Goal: Task Accomplishment & Management: Complete application form

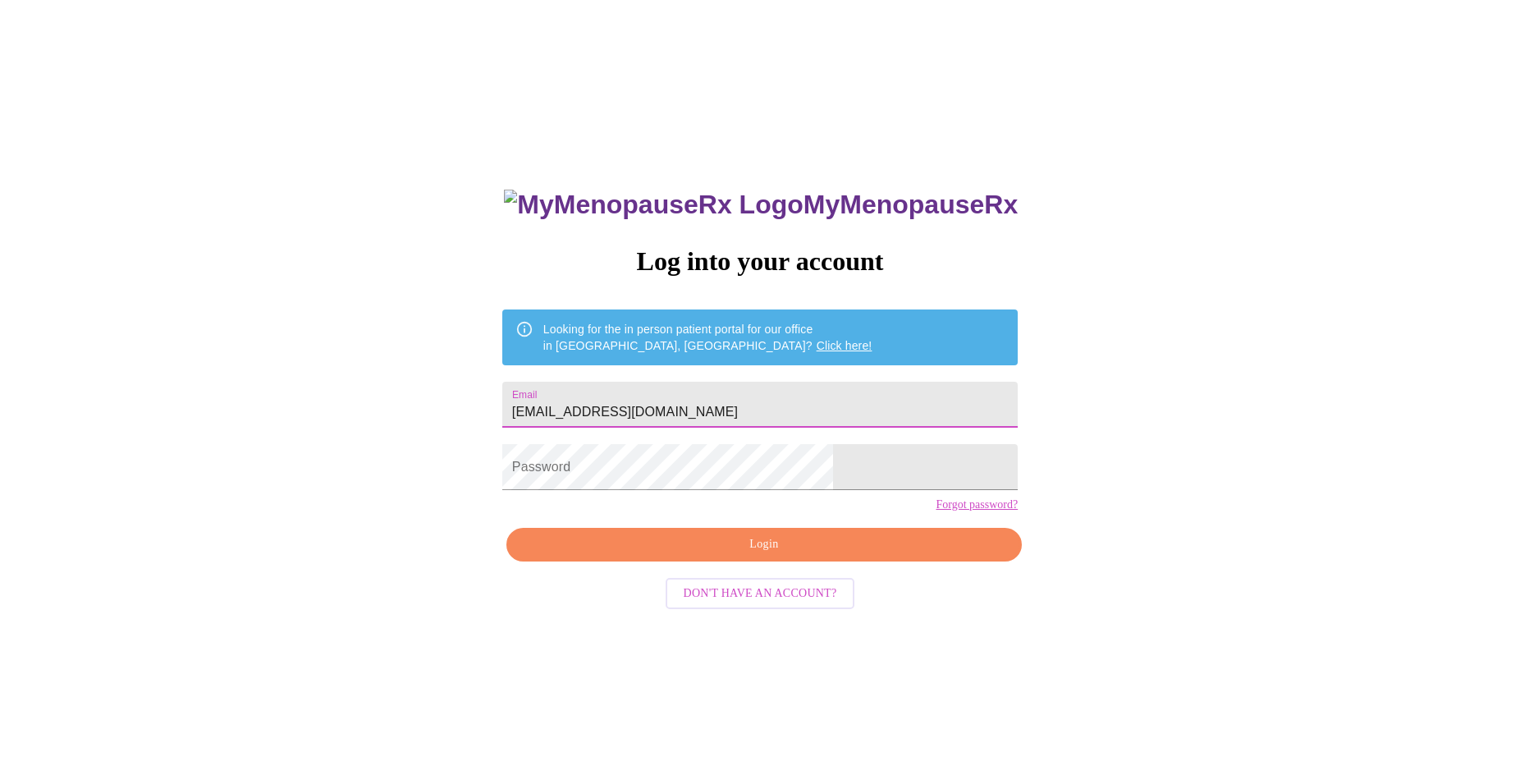
type input "[EMAIL_ADDRESS][DOMAIN_NAME]"
click at [753, 555] on span "Login" at bounding box center [764, 544] width 478 height 20
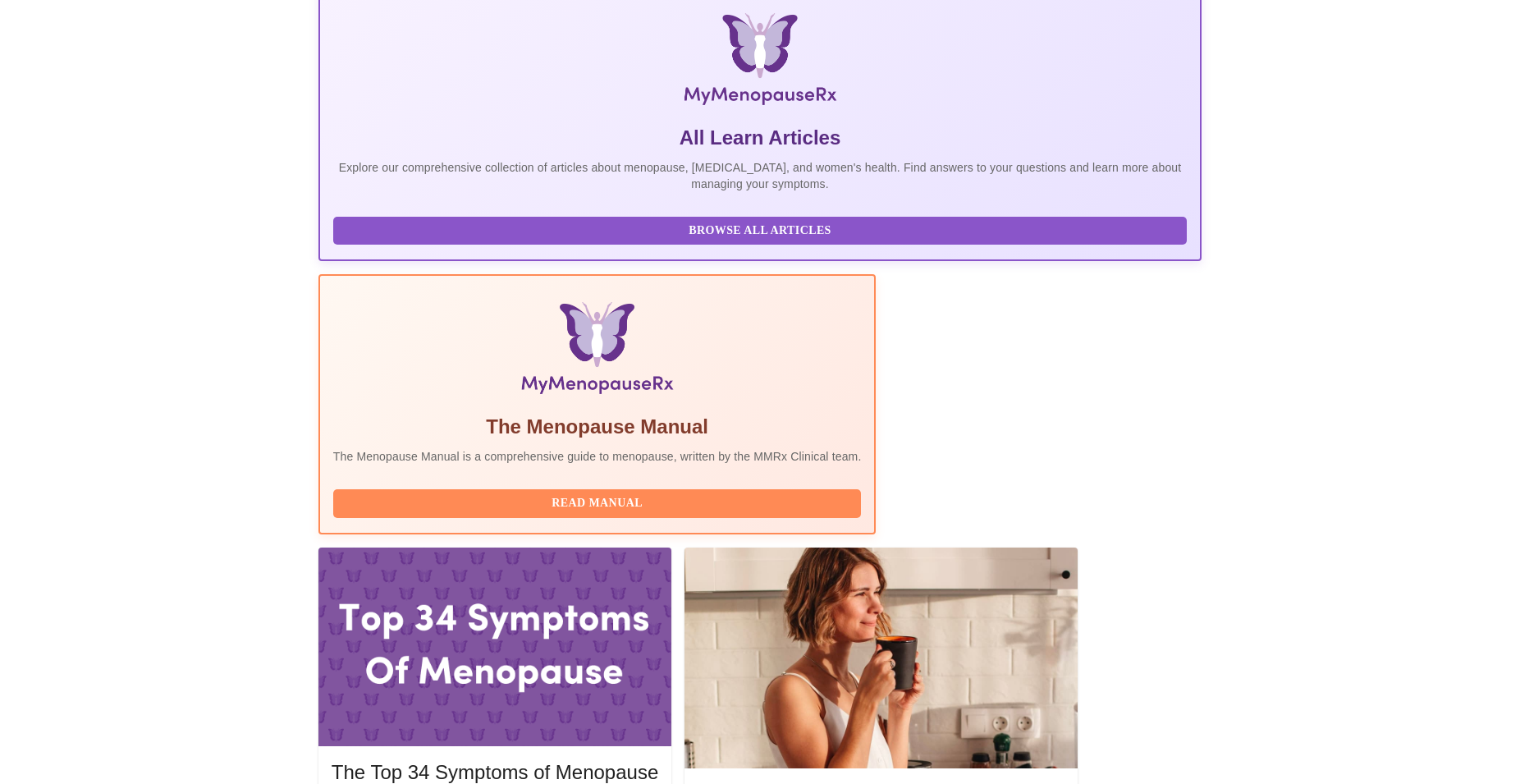
scroll to position [334, 0]
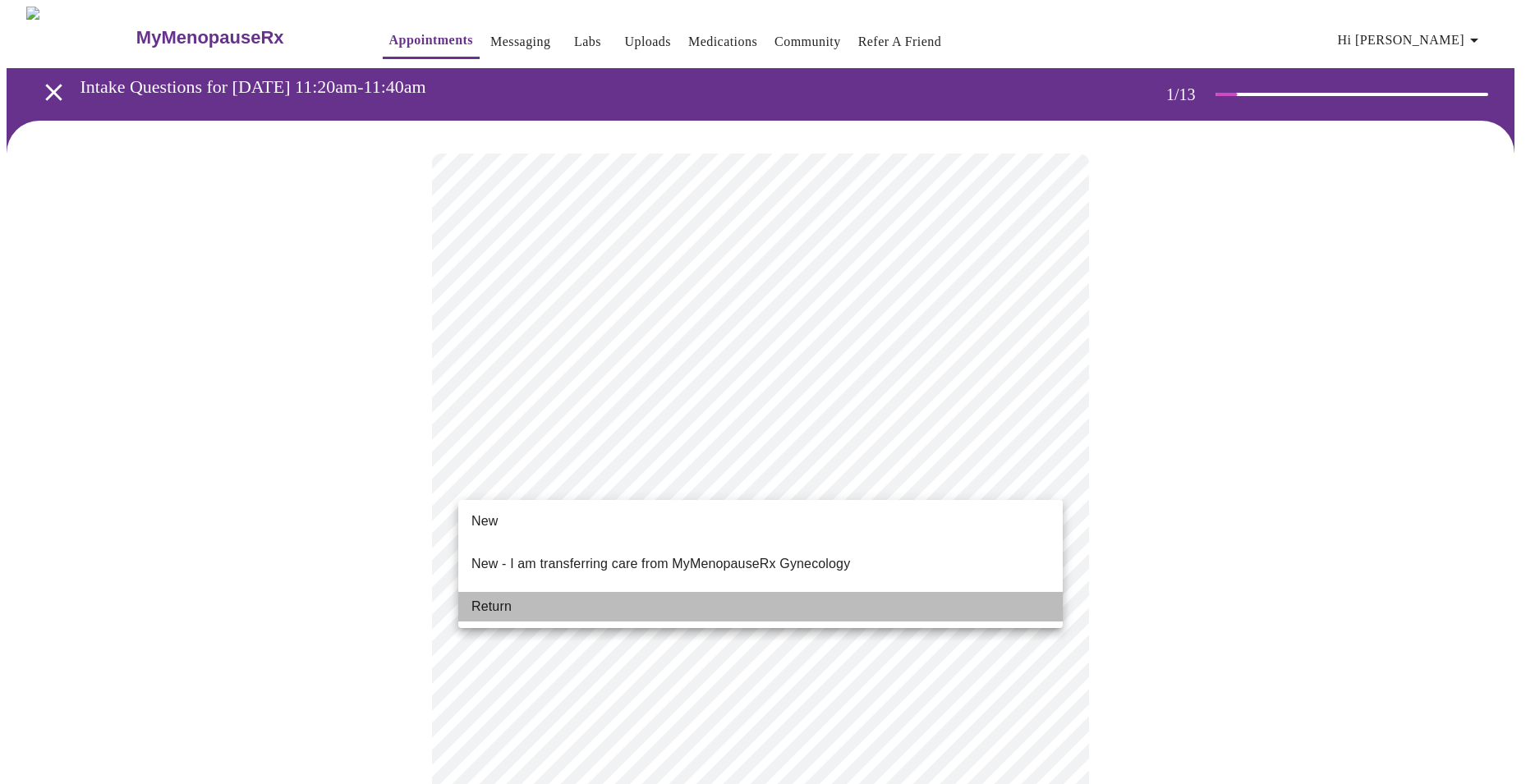
click at [587, 592] on li "Return" at bounding box center [760, 606] width 605 height 30
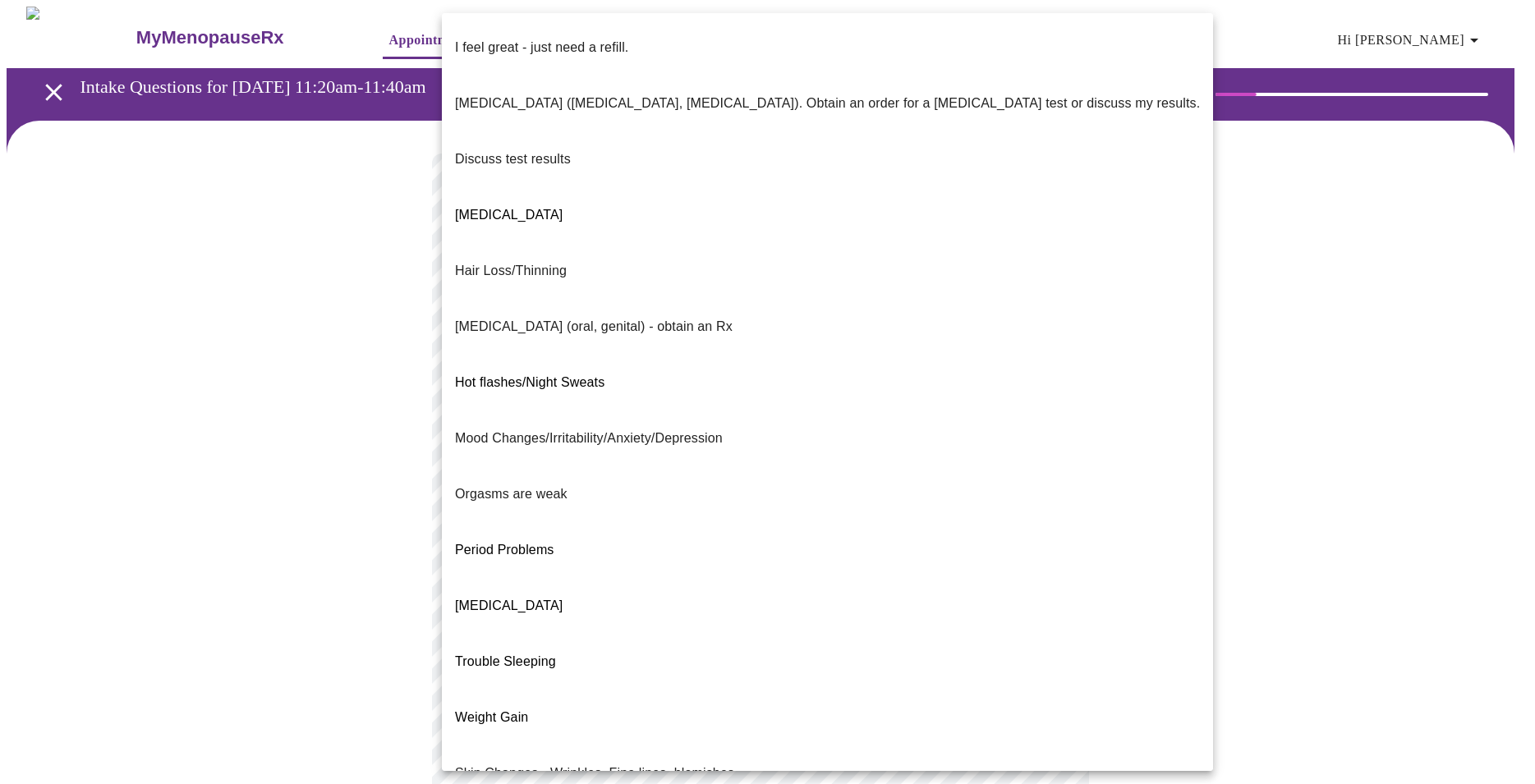
click at [797, 332] on body "MyMenopauseRx Appointments Messaging Labs Uploads Medications Community Refer a…" at bounding box center [767, 576] width 1521 height 1139
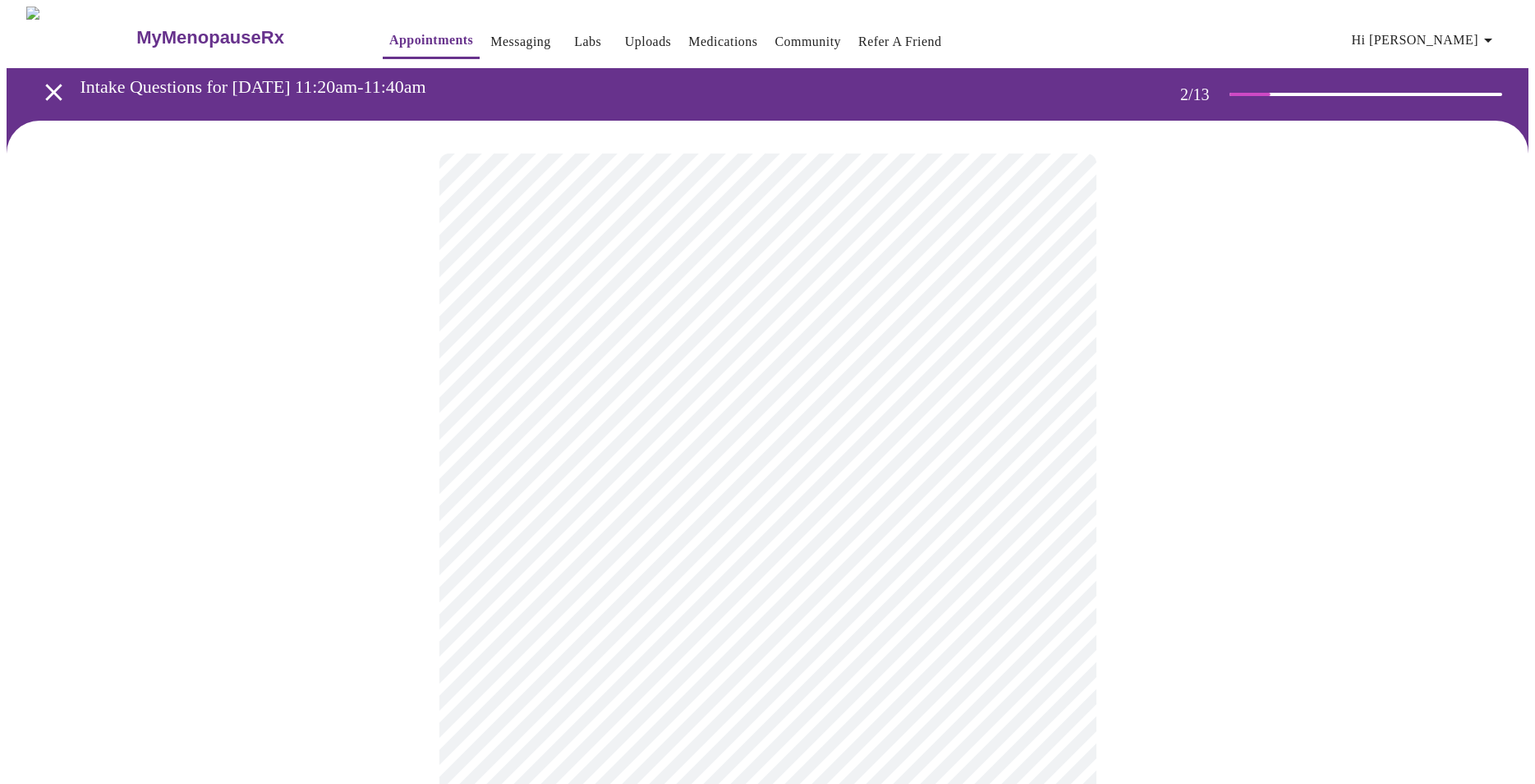
click at [699, 351] on body "MyMenopauseRx Appointments Messaging Labs Uploads Medications Community Refer a…" at bounding box center [767, 571] width 1521 height 1129
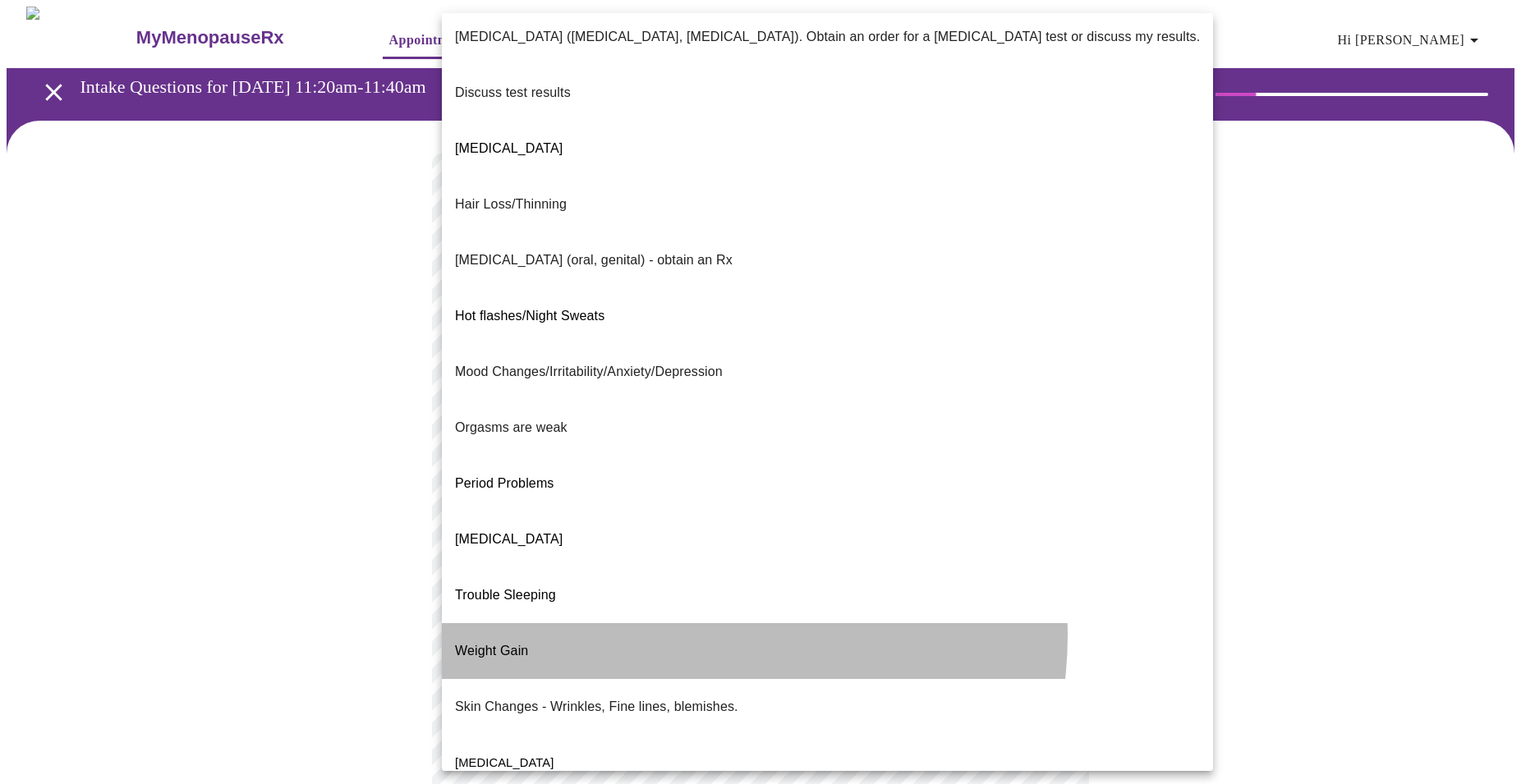
click at [685, 623] on li "Weight Gain" at bounding box center [827, 651] width 771 height 56
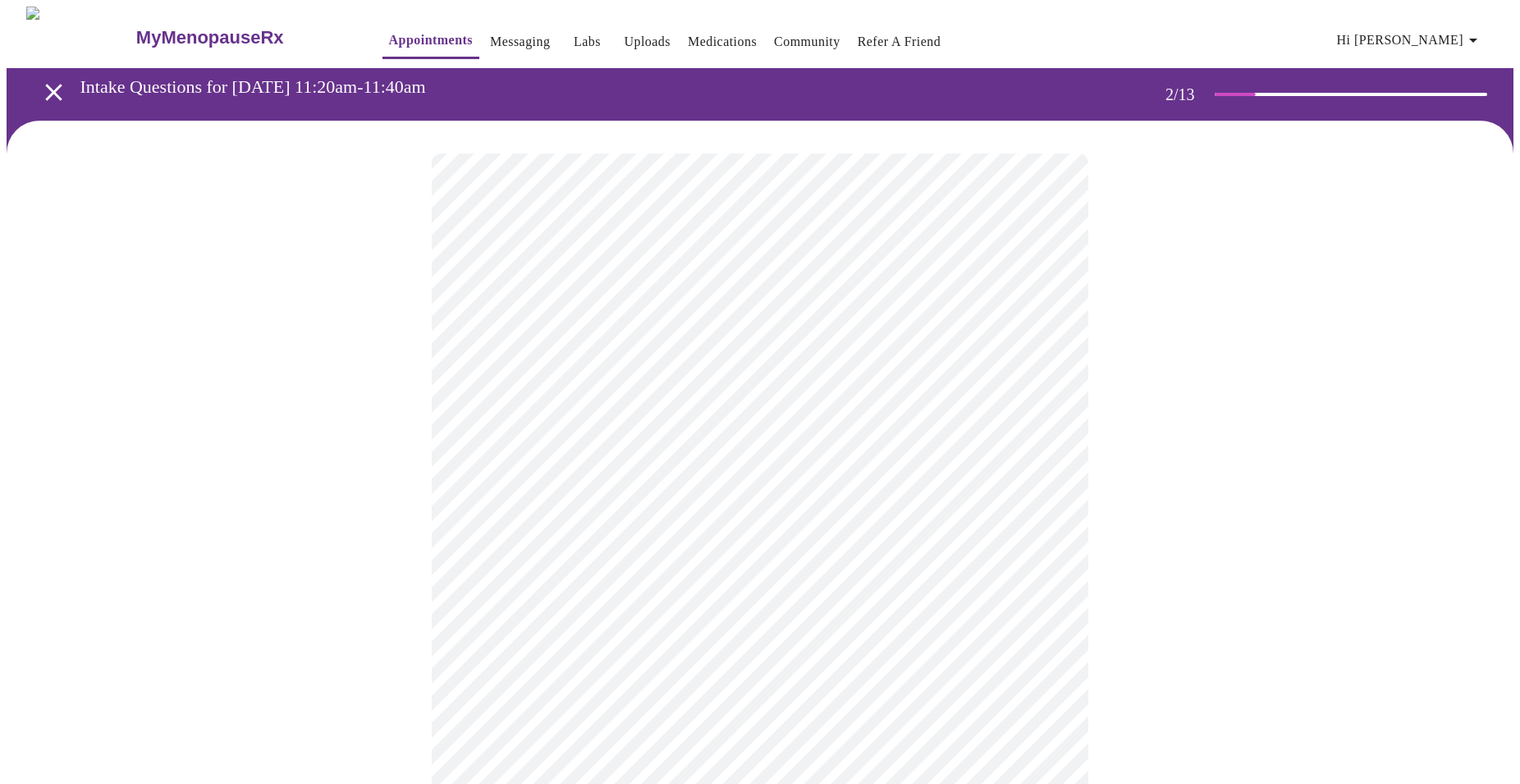
click at [584, 352] on body "MyMenopauseRx Appointments Messaging Labs Uploads Medications Community Refer a…" at bounding box center [760, 571] width 1507 height 1129
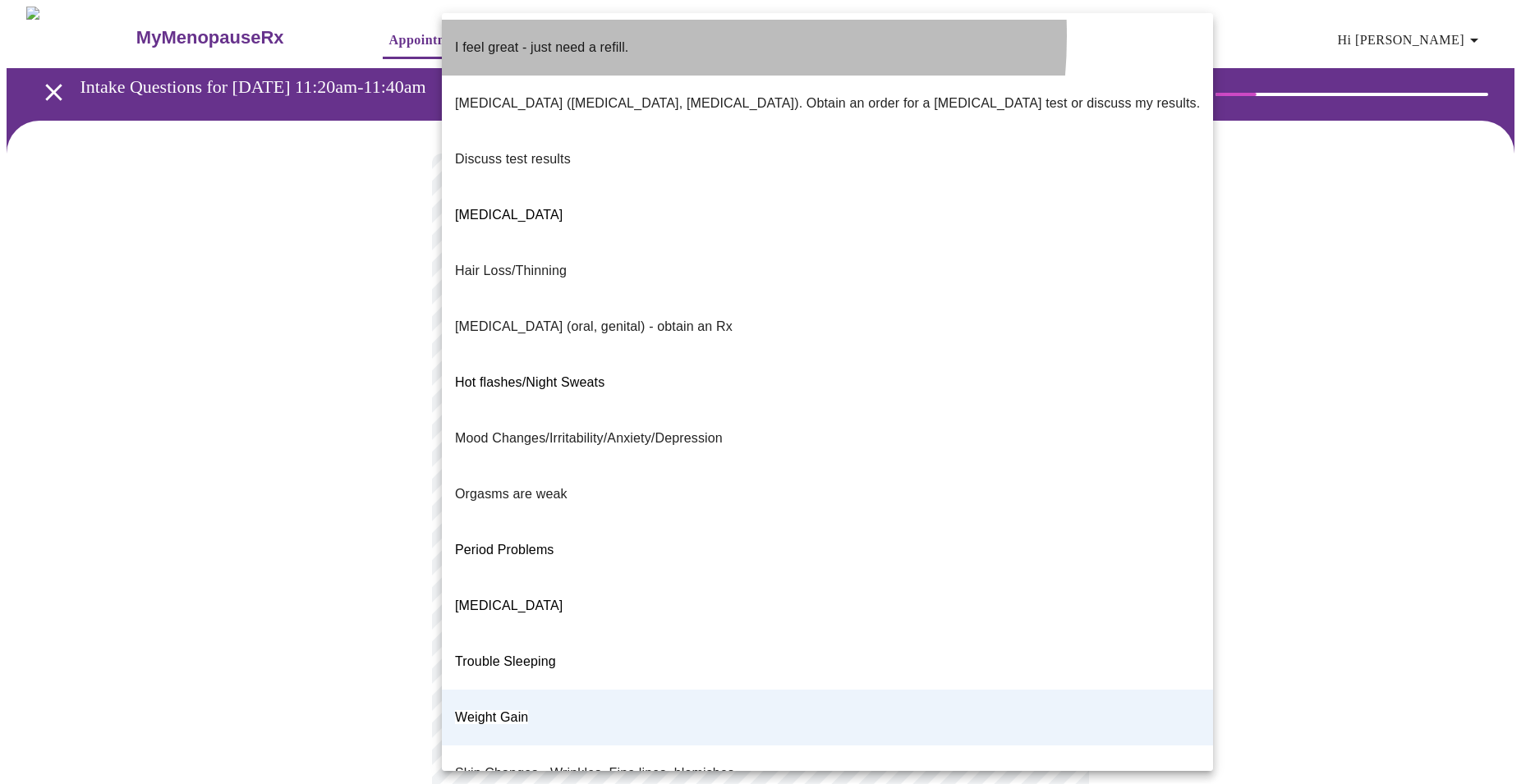
click at [601, 38] on p "I feel great - just need a refill." at bounding box center [541, 47] width 173 height 19
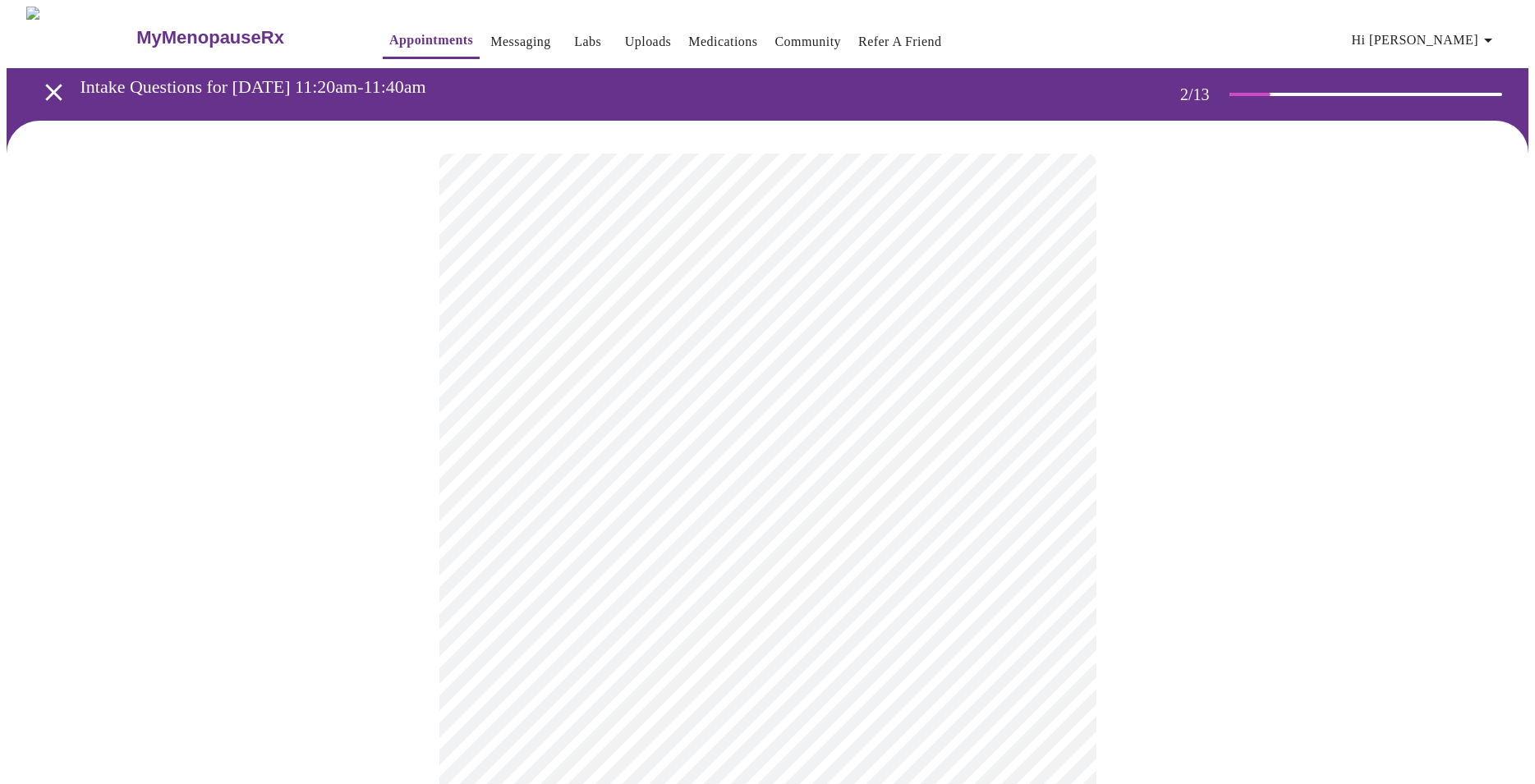
click at [547, 479] on body "MyMenopauseRx Appointments Messaging Labs Uploads Medications Community Refer a…" at bounding box center [767, 571] width 1521 height 1129
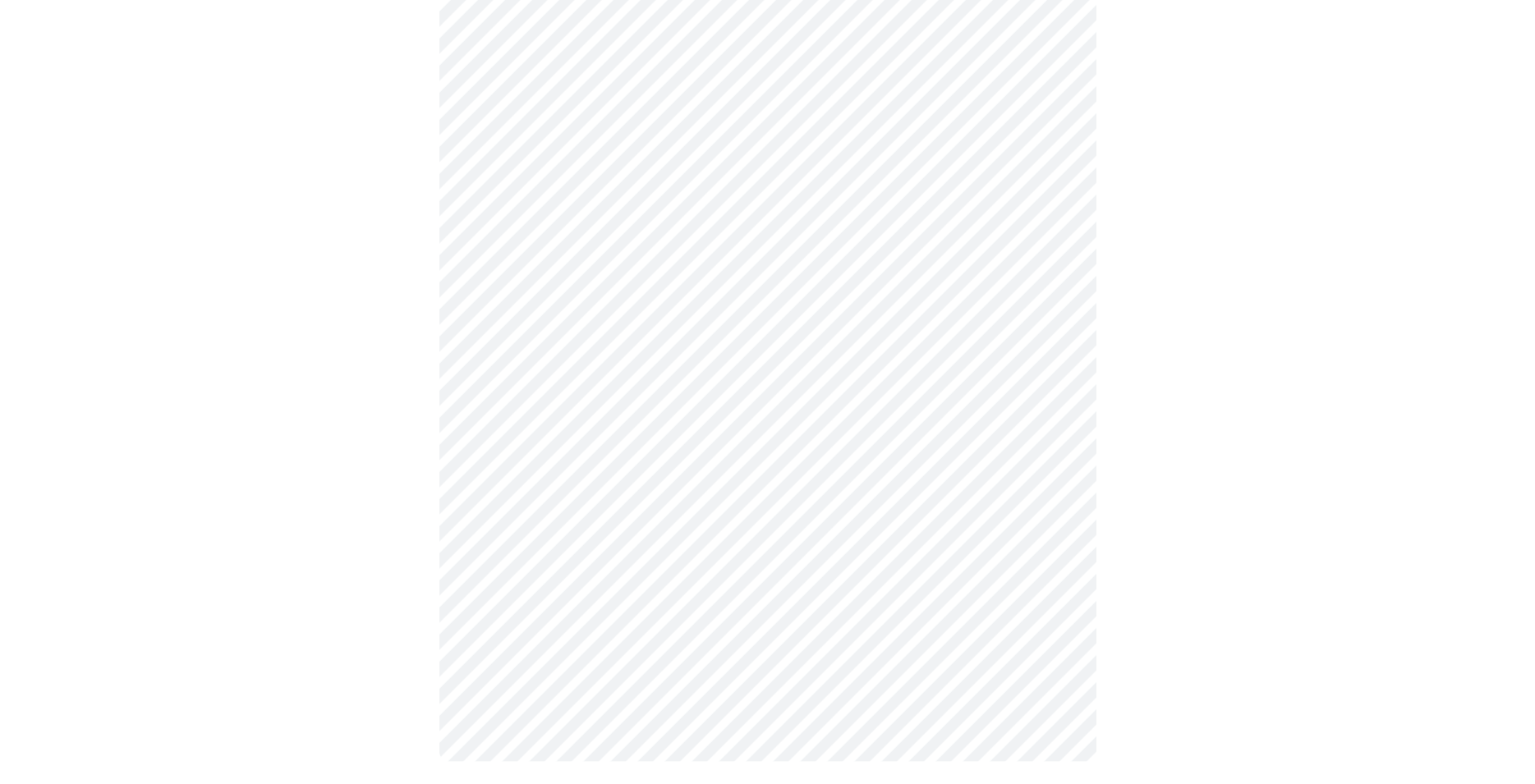
scroll to position [334, 0]
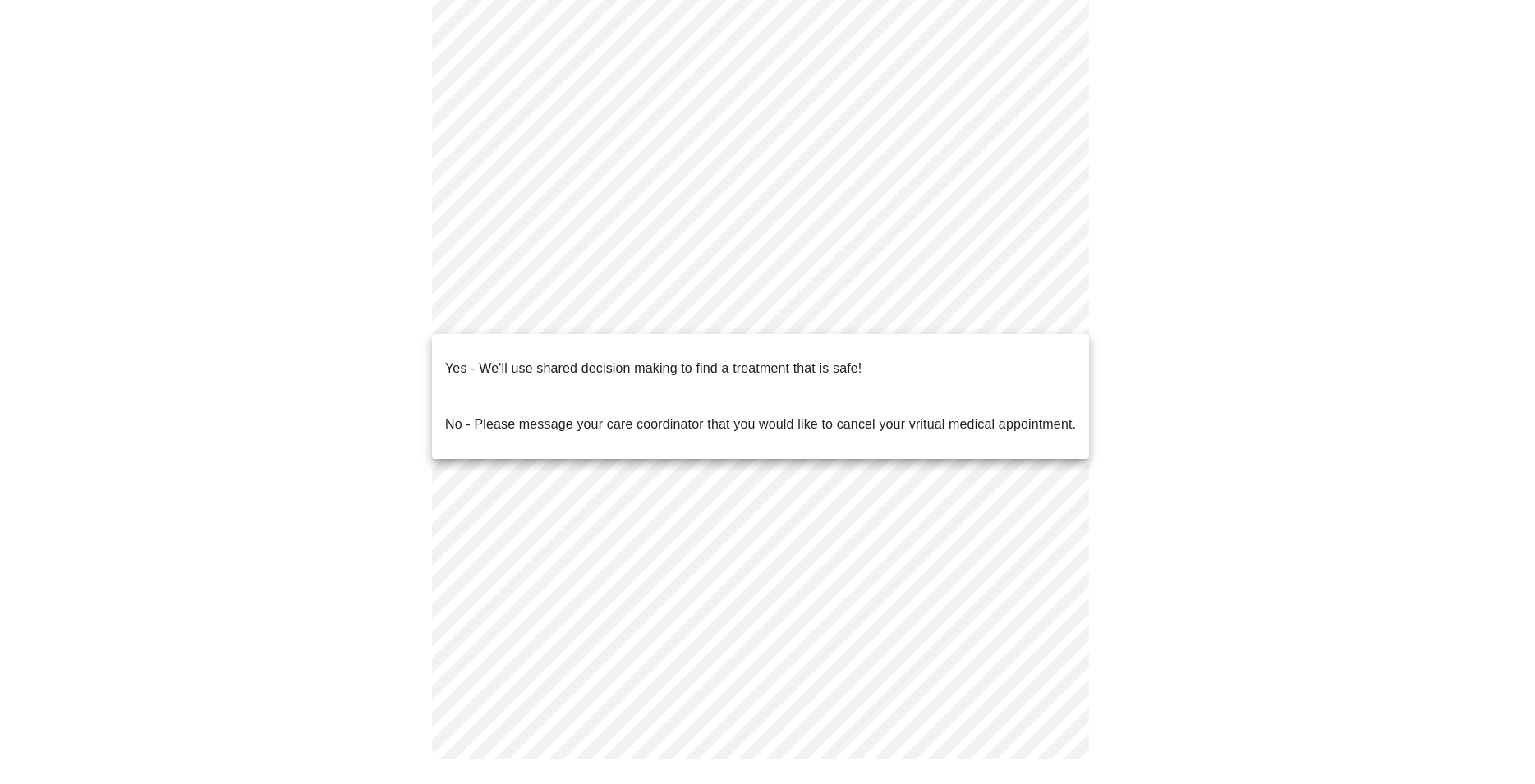
click at [667, 305] on body "MyMenopauseRx Appointments Messaging Labs Uploads Medications Community Refer a…" at bounding box center [767, 231] width 1521 height 1119
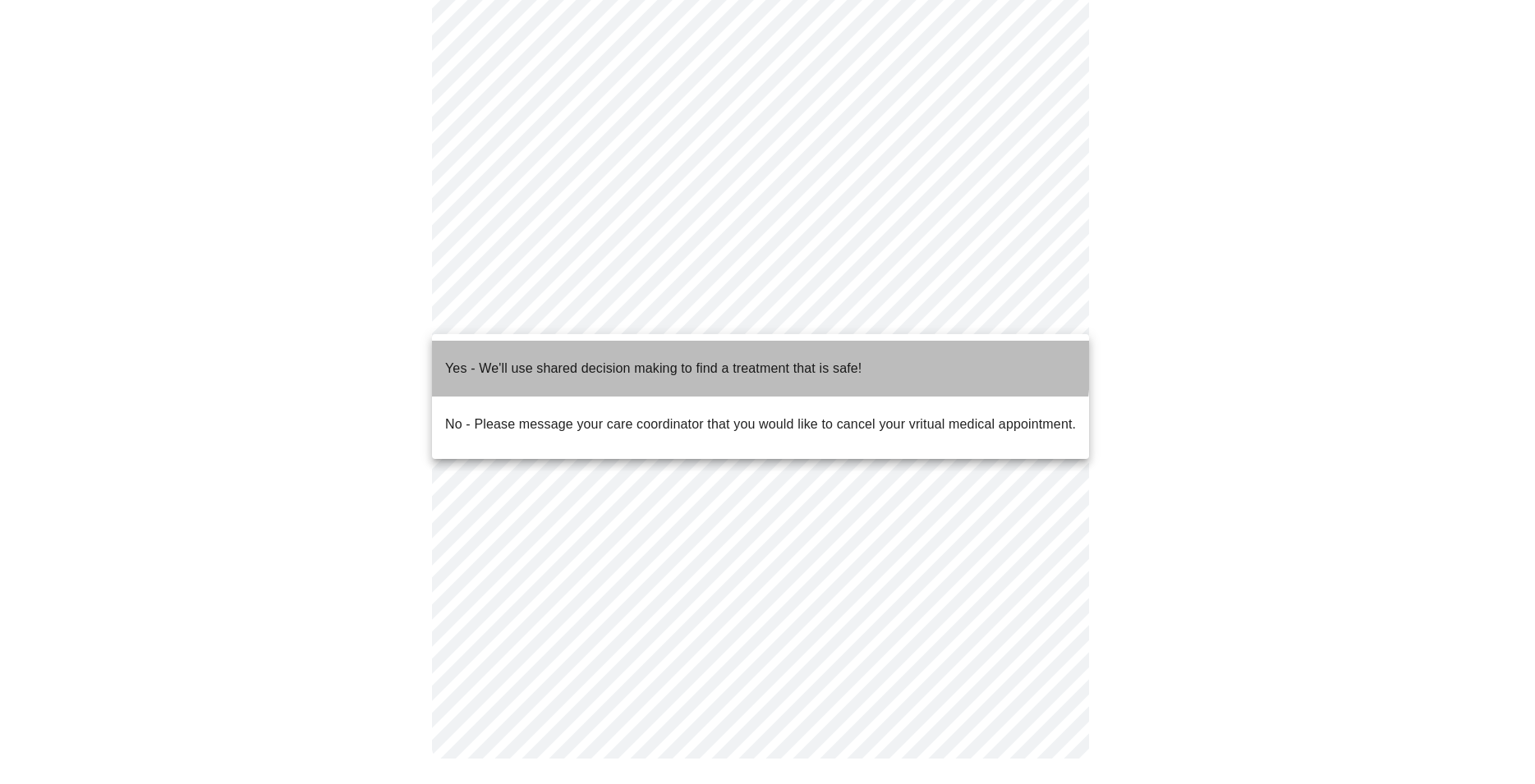
click at [644, 359] on p "Yes - We'll use shared decision making to find a treatment that is safe!" at bounding box center [653, 368] width 416 height 19
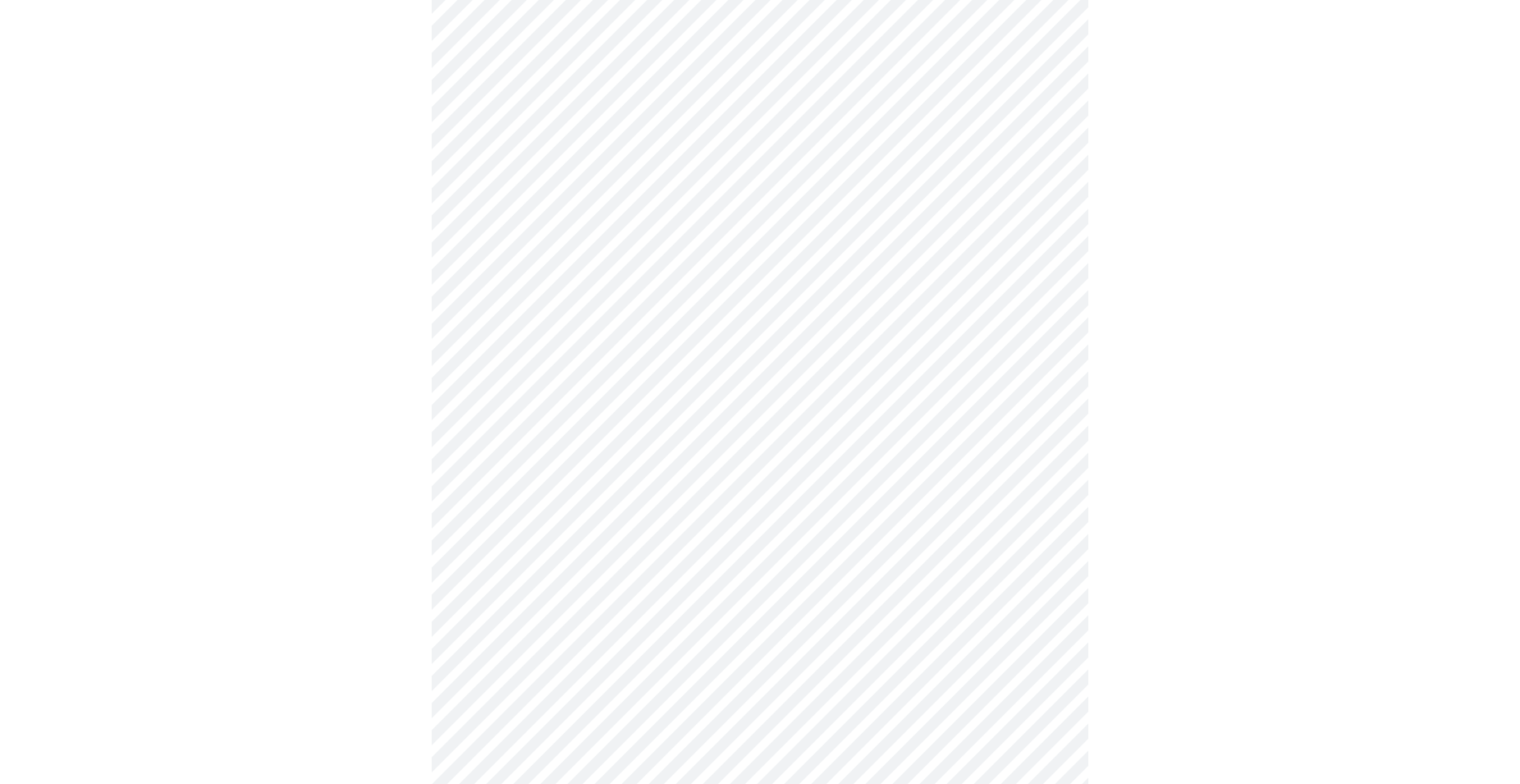
scroll to position [0, 0]
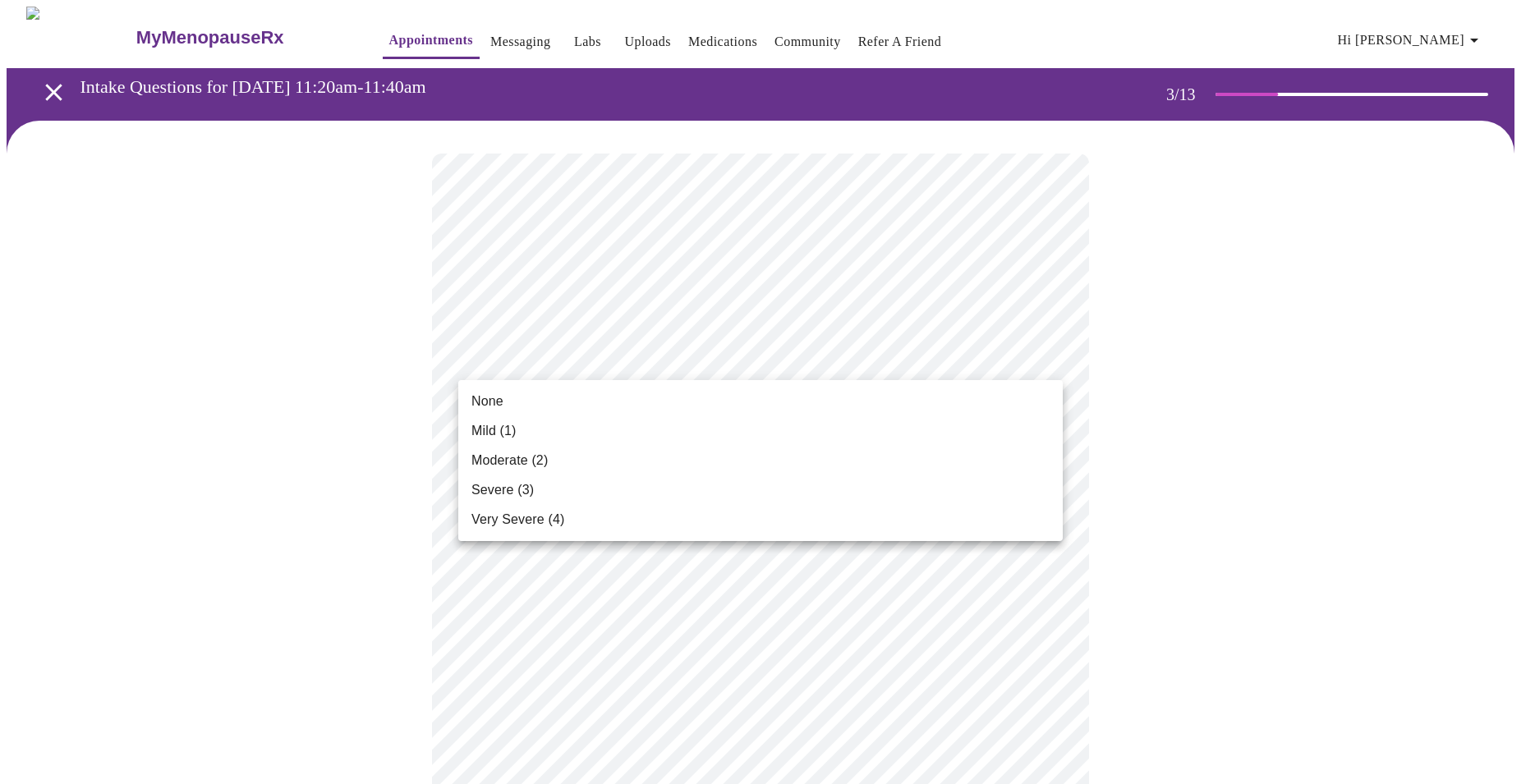
click at [835, 433] on li "Mild (1)" at bounding box center [760, 430] width 605 height 30
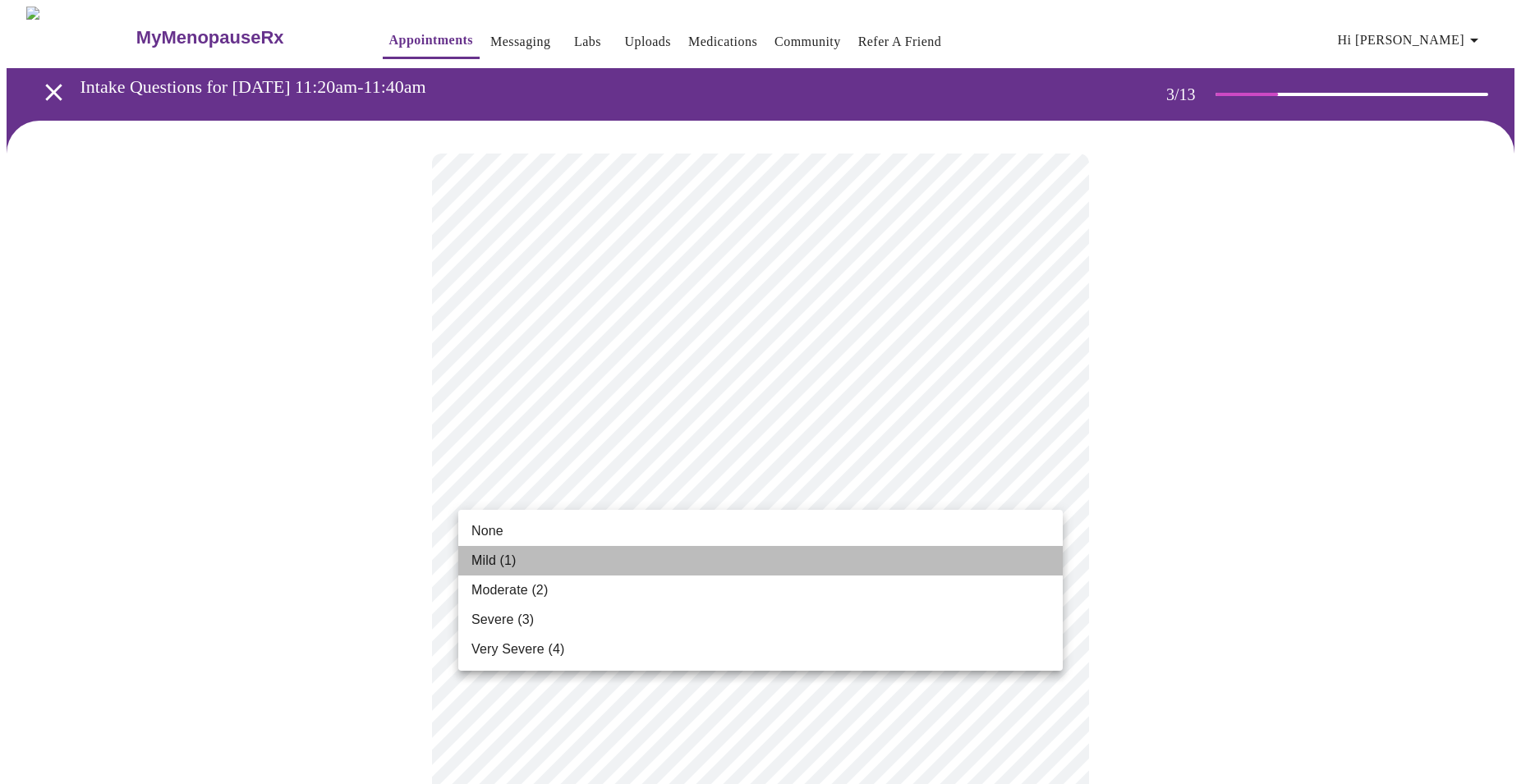
click at [672, 558] on li "Mild (1)" at bounding box center [760, 561] width 605 height 30
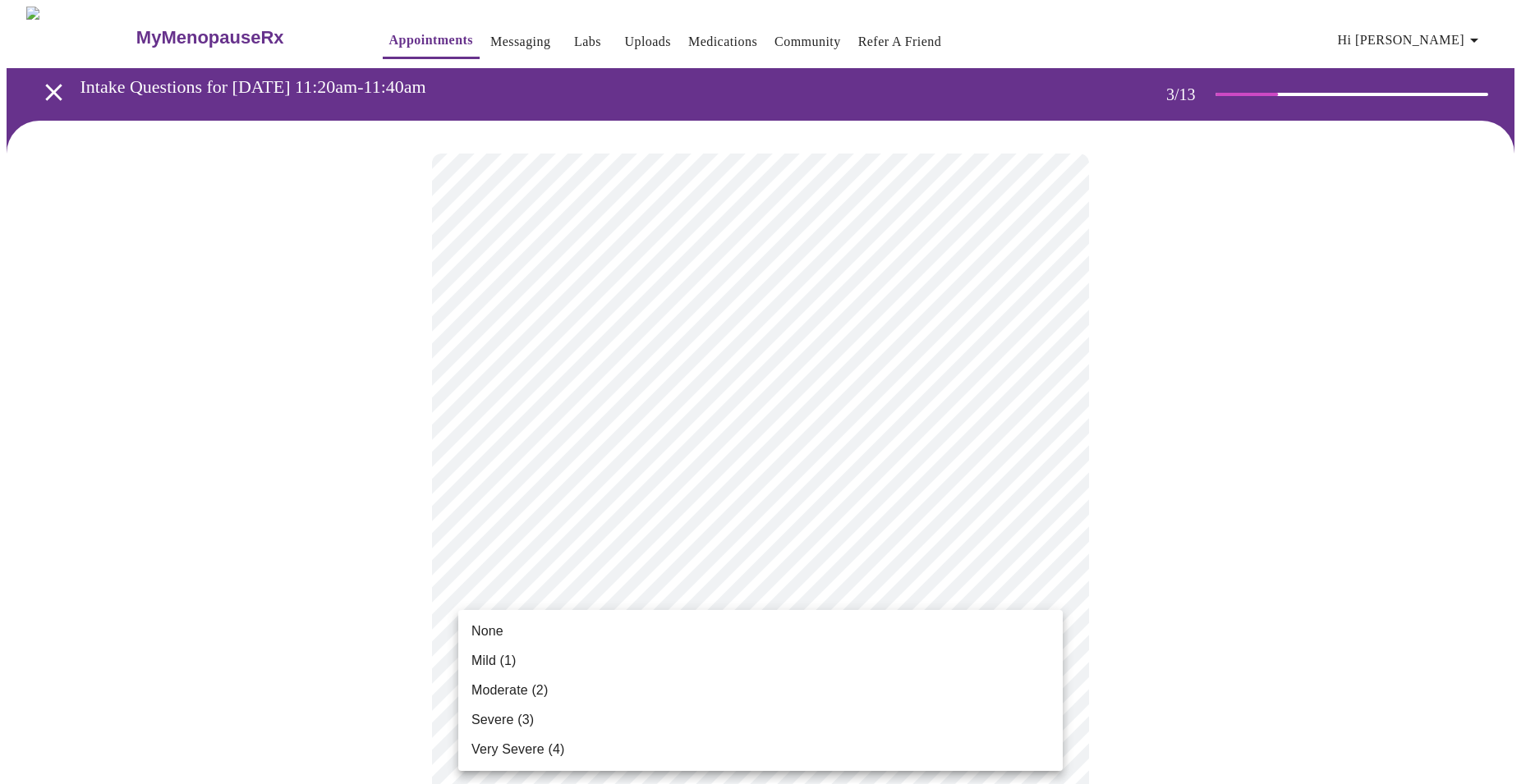
click at [802, 620] on li "None" at bounding box center [760, 631] width 605 height 30
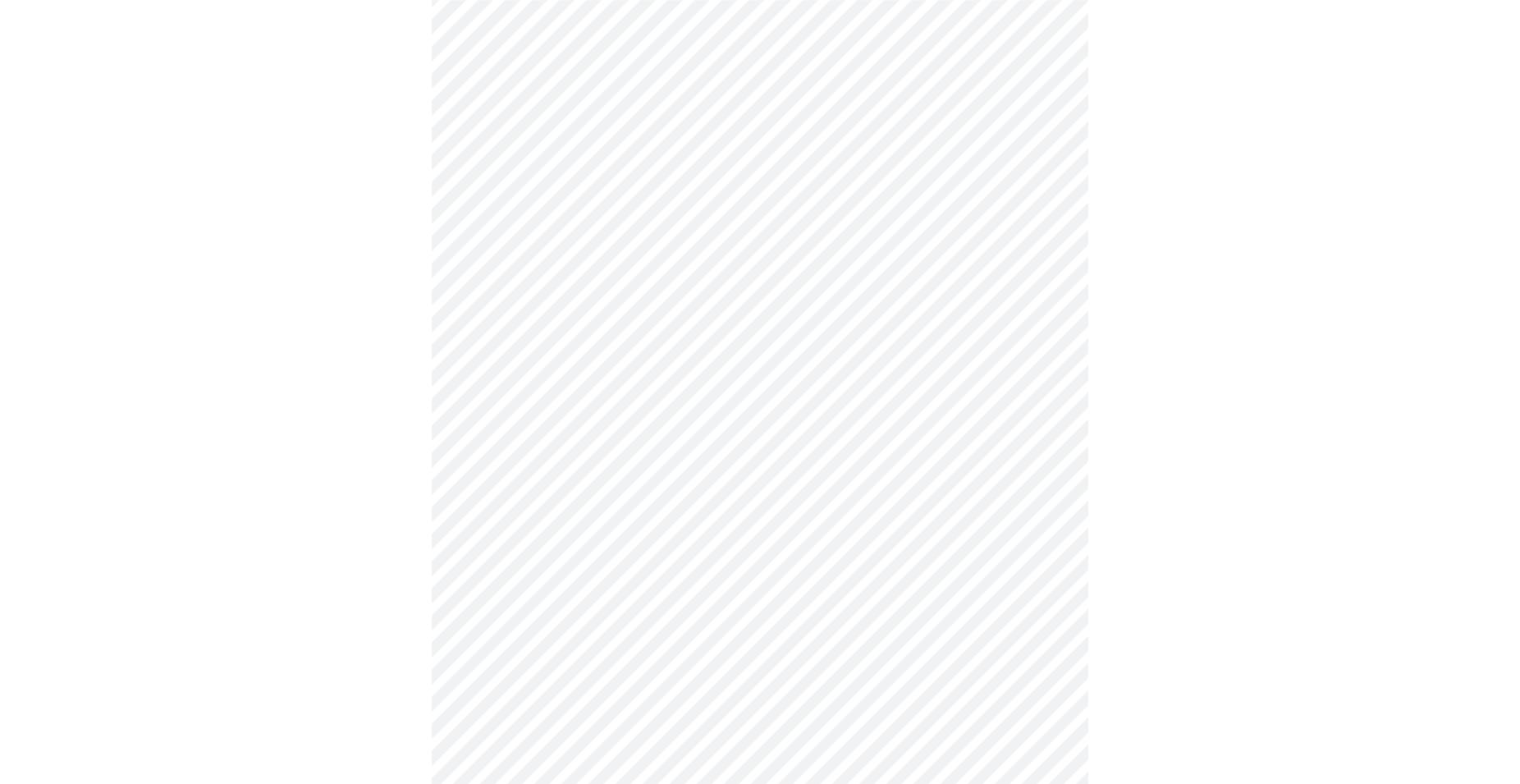
scroll to position [251, 0]
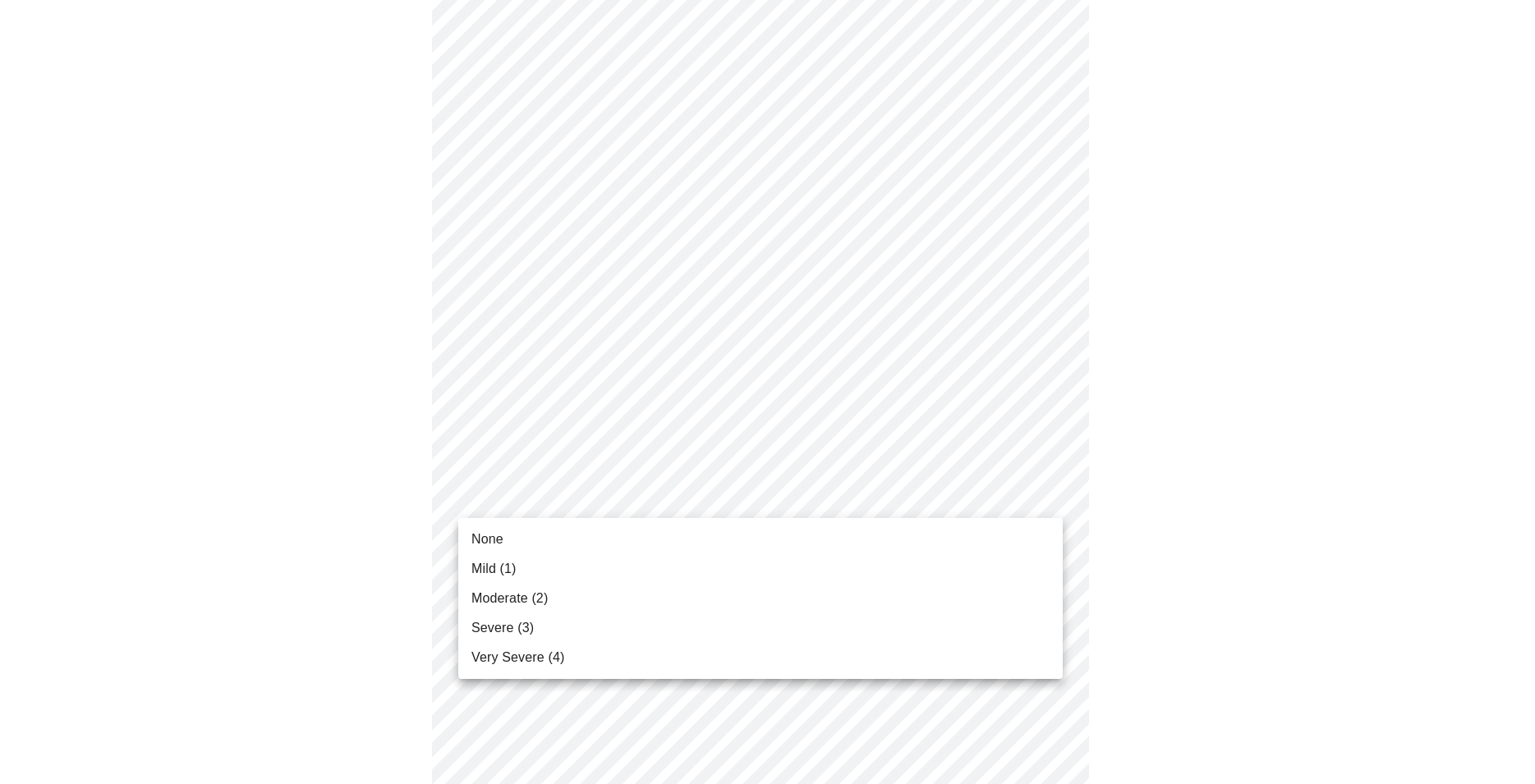
click at [748, 537] on li "None" at bounding box center [760, 538] width 605 height 30
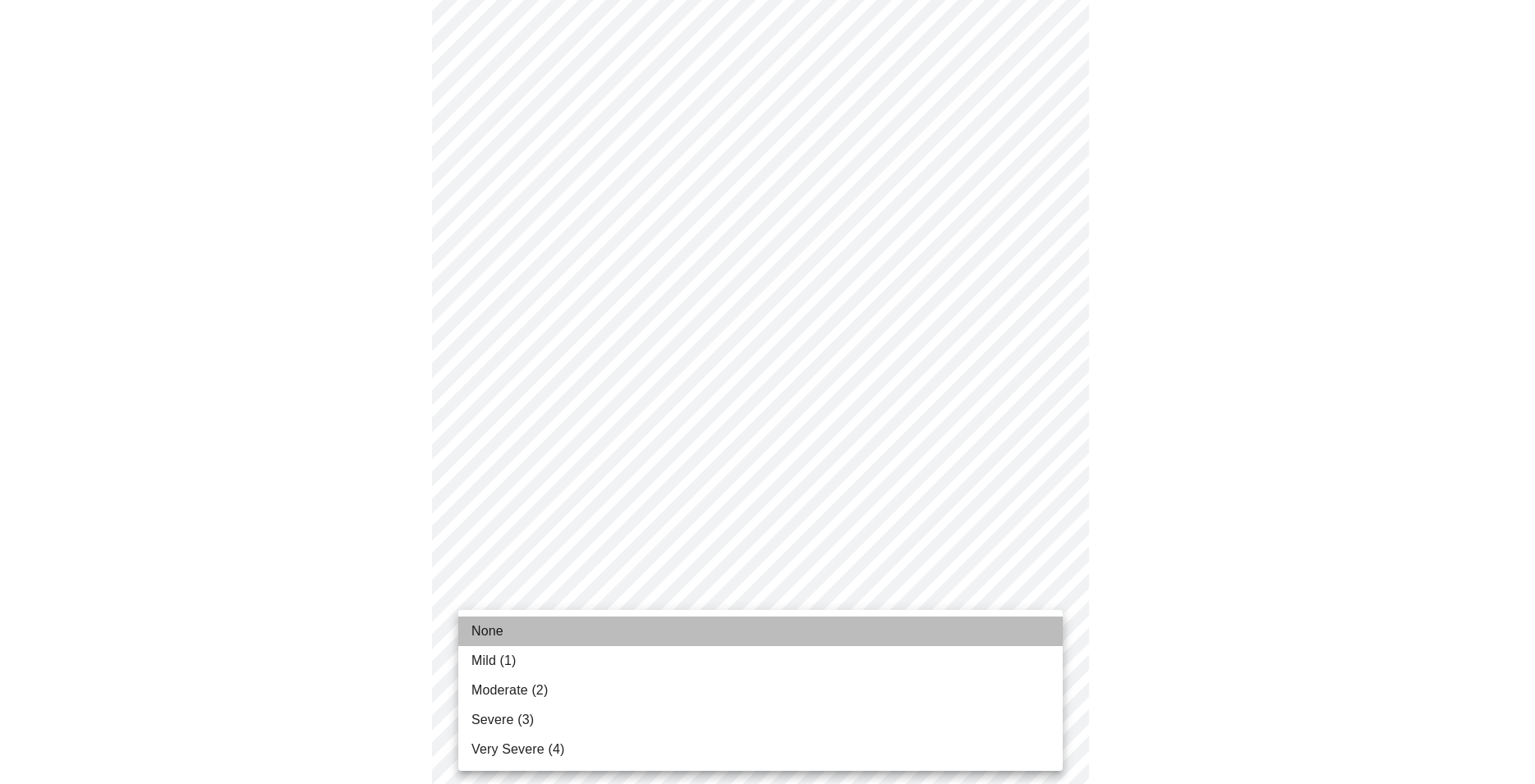
click at [701, 627] on li "None" at bounding box center [760, 631] width 605 height 30
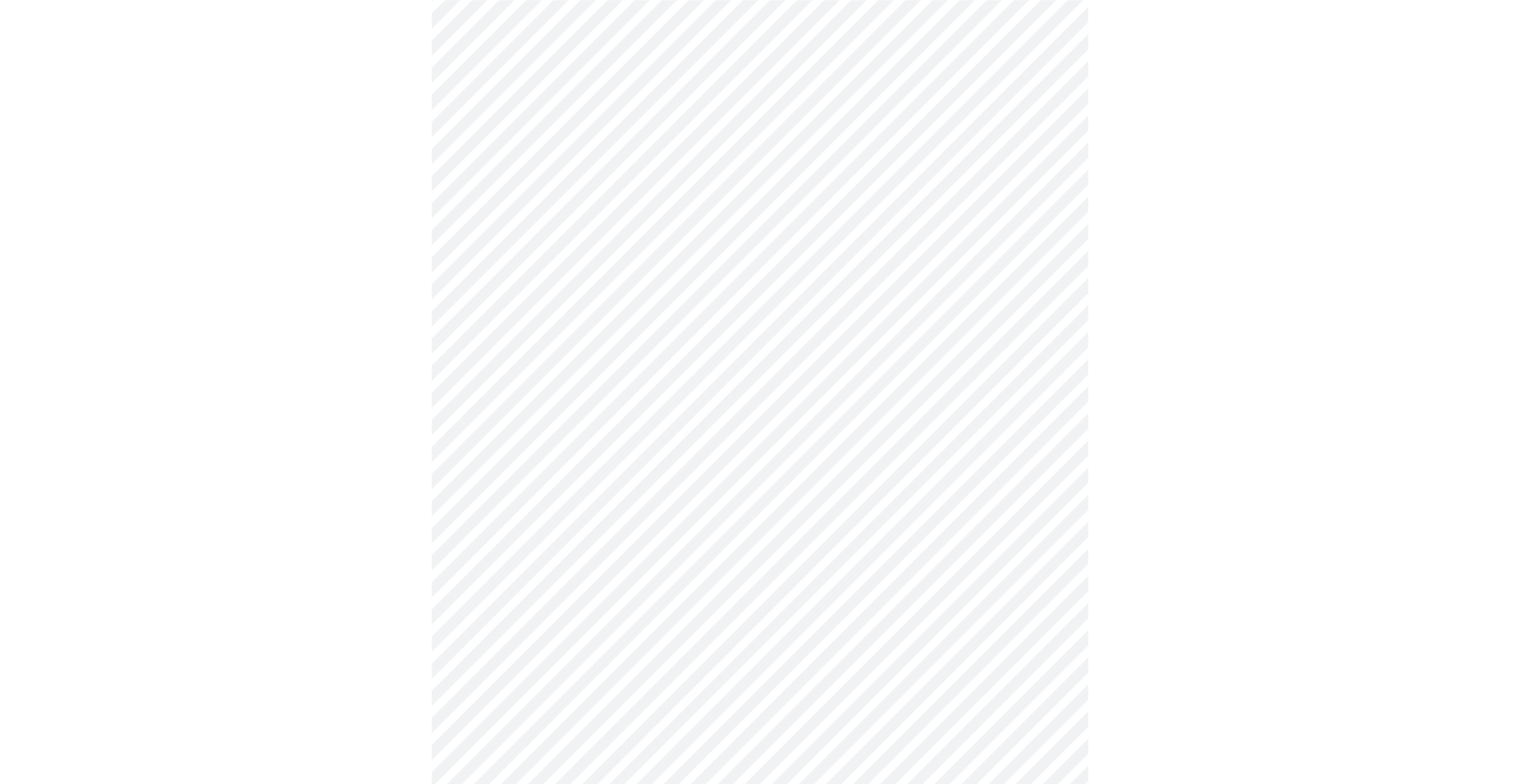
scroll to position [503, 0]
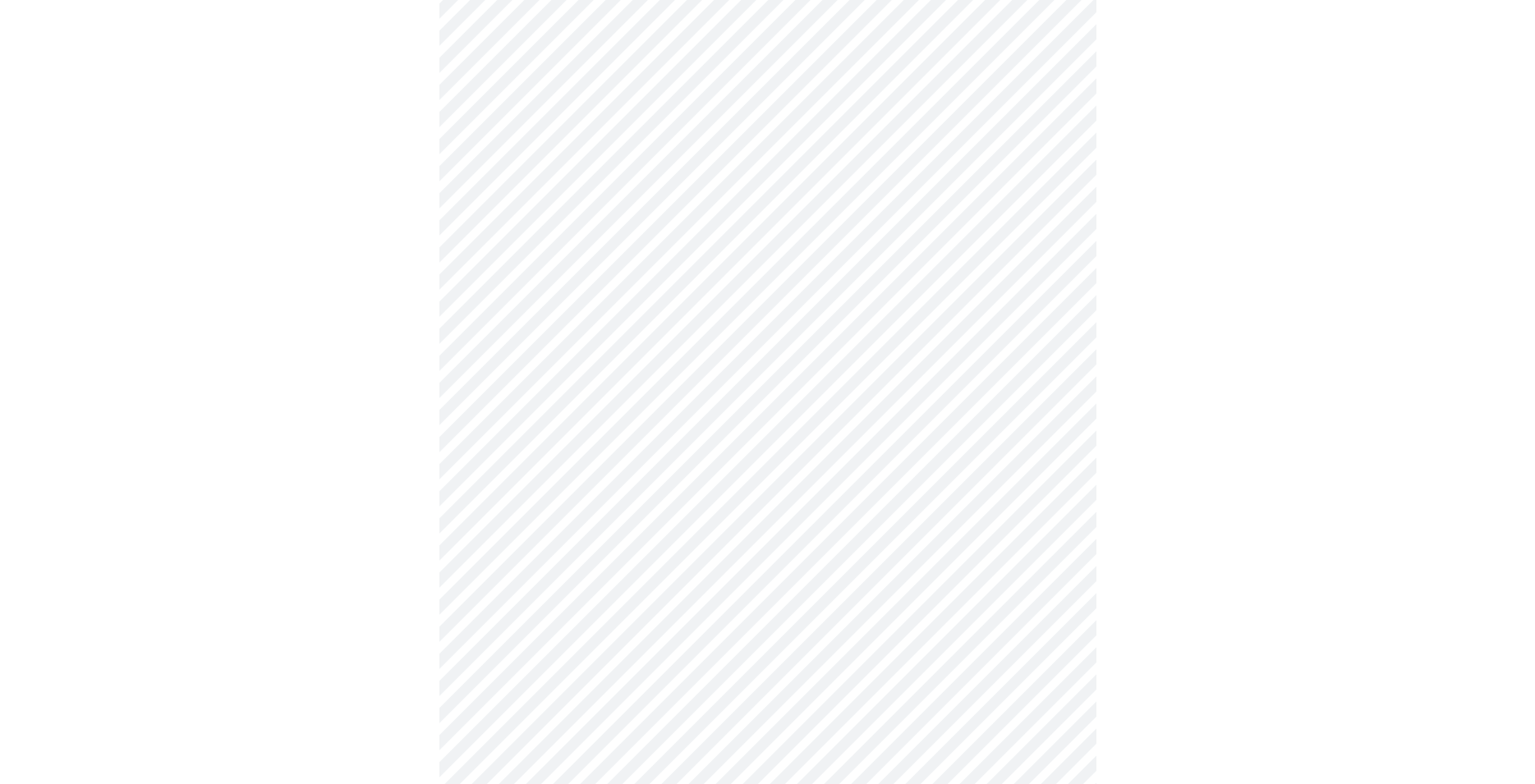
click at [882, 456] on body "MyMenopauseRx Appointments Messaging Labs Uploads Medications Community Refer a…" at bounding box center [767, 537] width 1521 height 2068
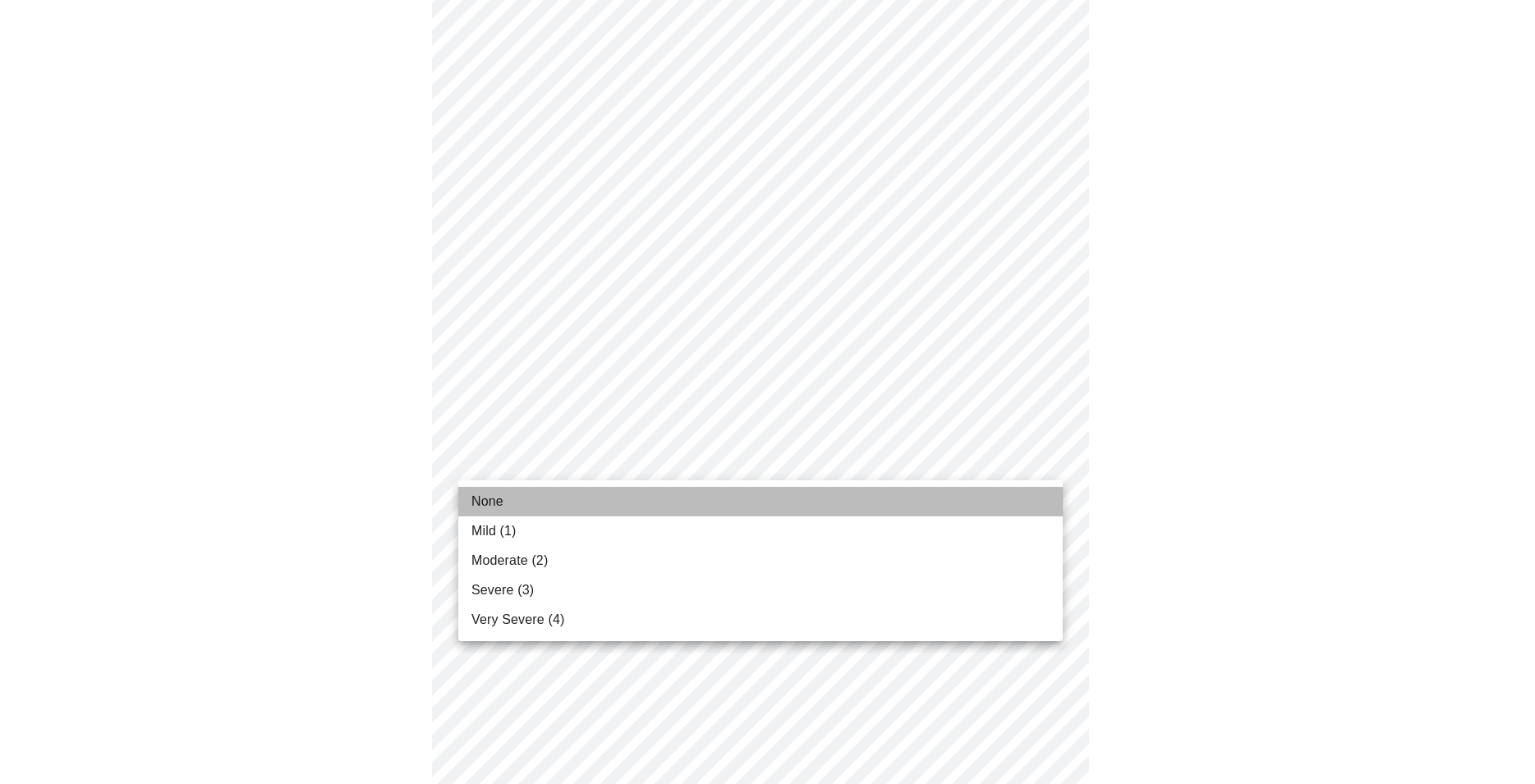
click at [843, 507] on li "None" at bounding box center [760, 501] width 605 height 30
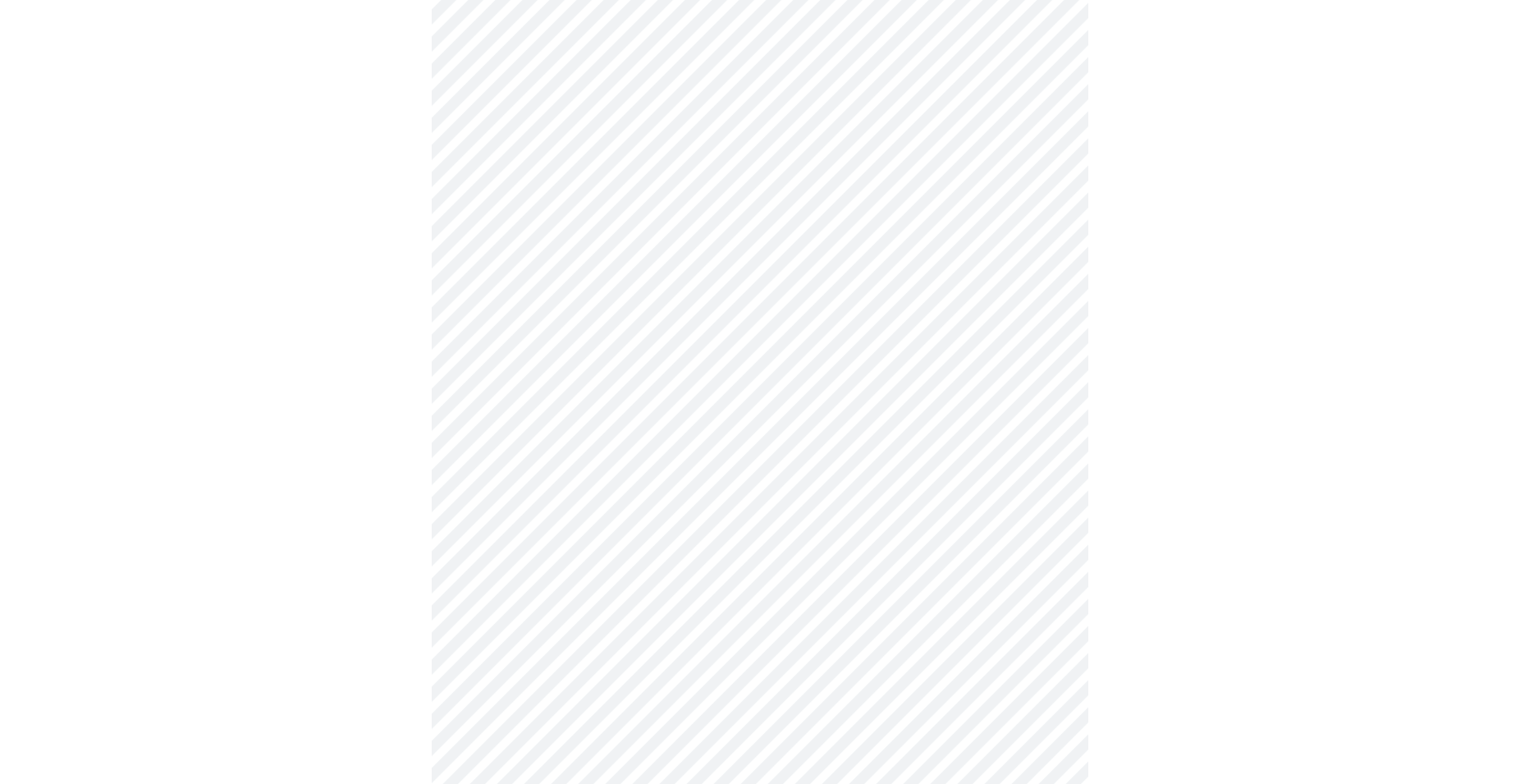
scroll to position [586, 0]
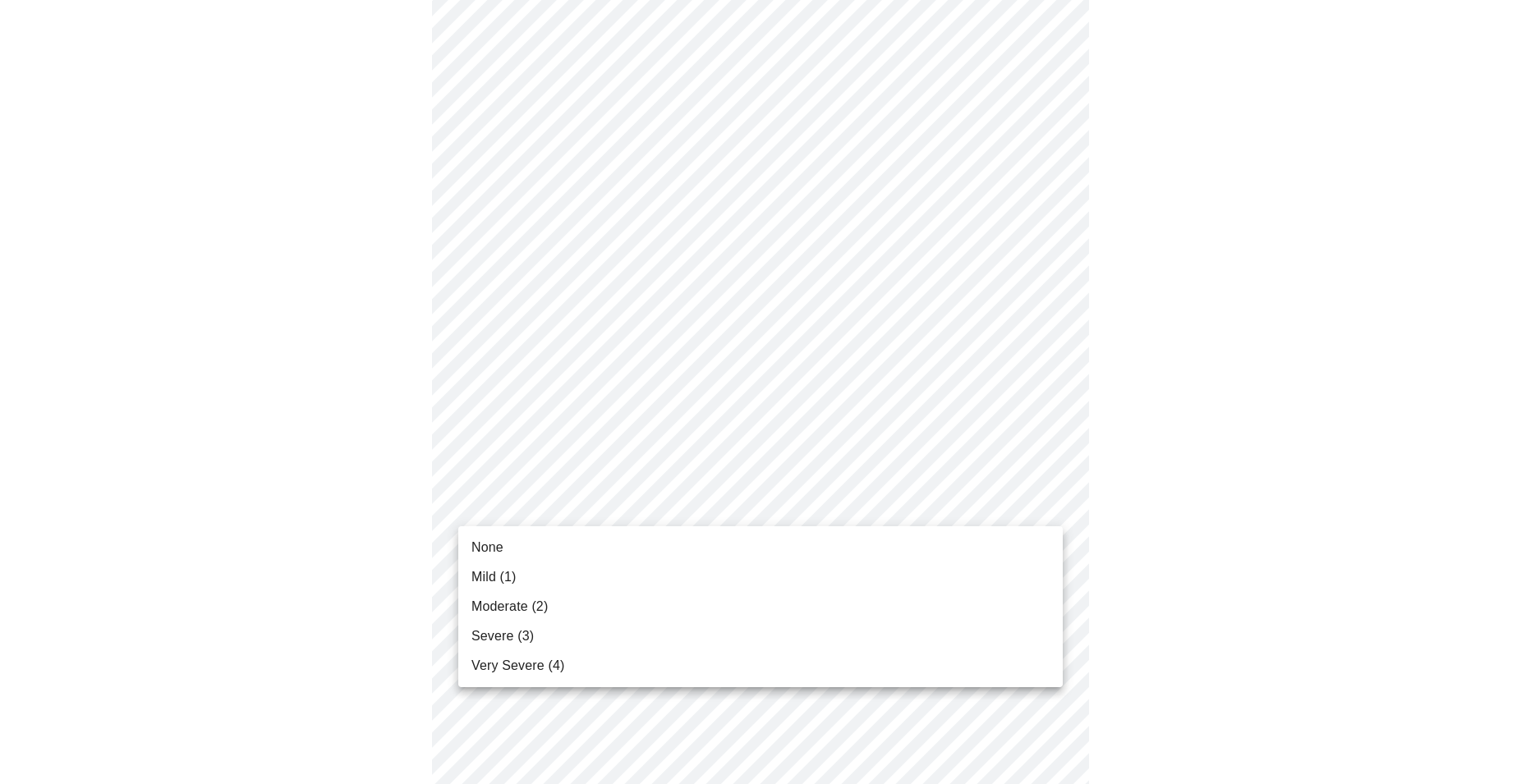
click at [830, 506] on body "MyMenopauseRx Appointments Messaging Labs Uploads Medications Community Refer a…" at bounding box center [767, 444] width 1521 height 2046
click at [797, 579] on li "Mild (1)" at bounding box center [760, 577] width 605 height 30
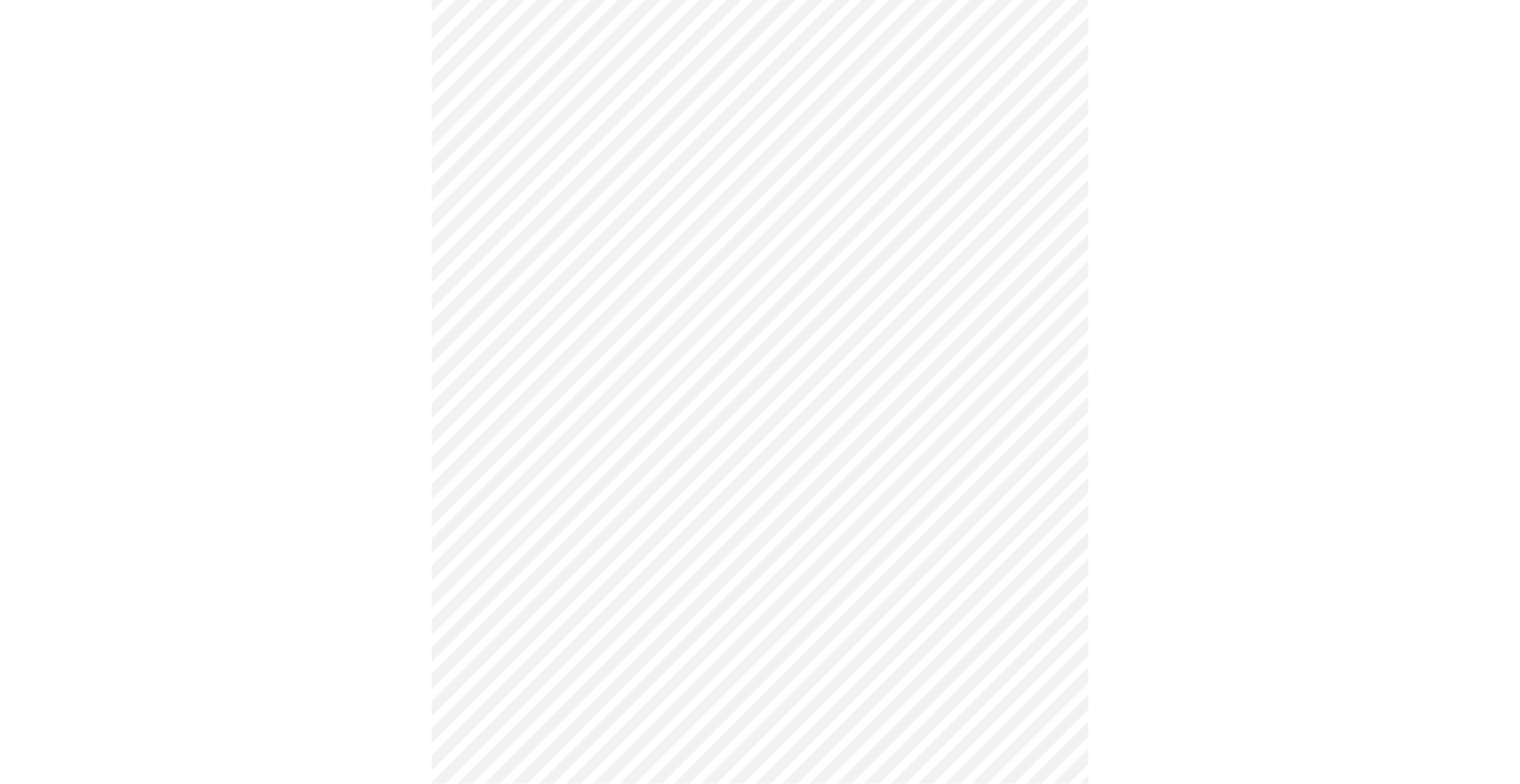
scroll to position [753, 0]
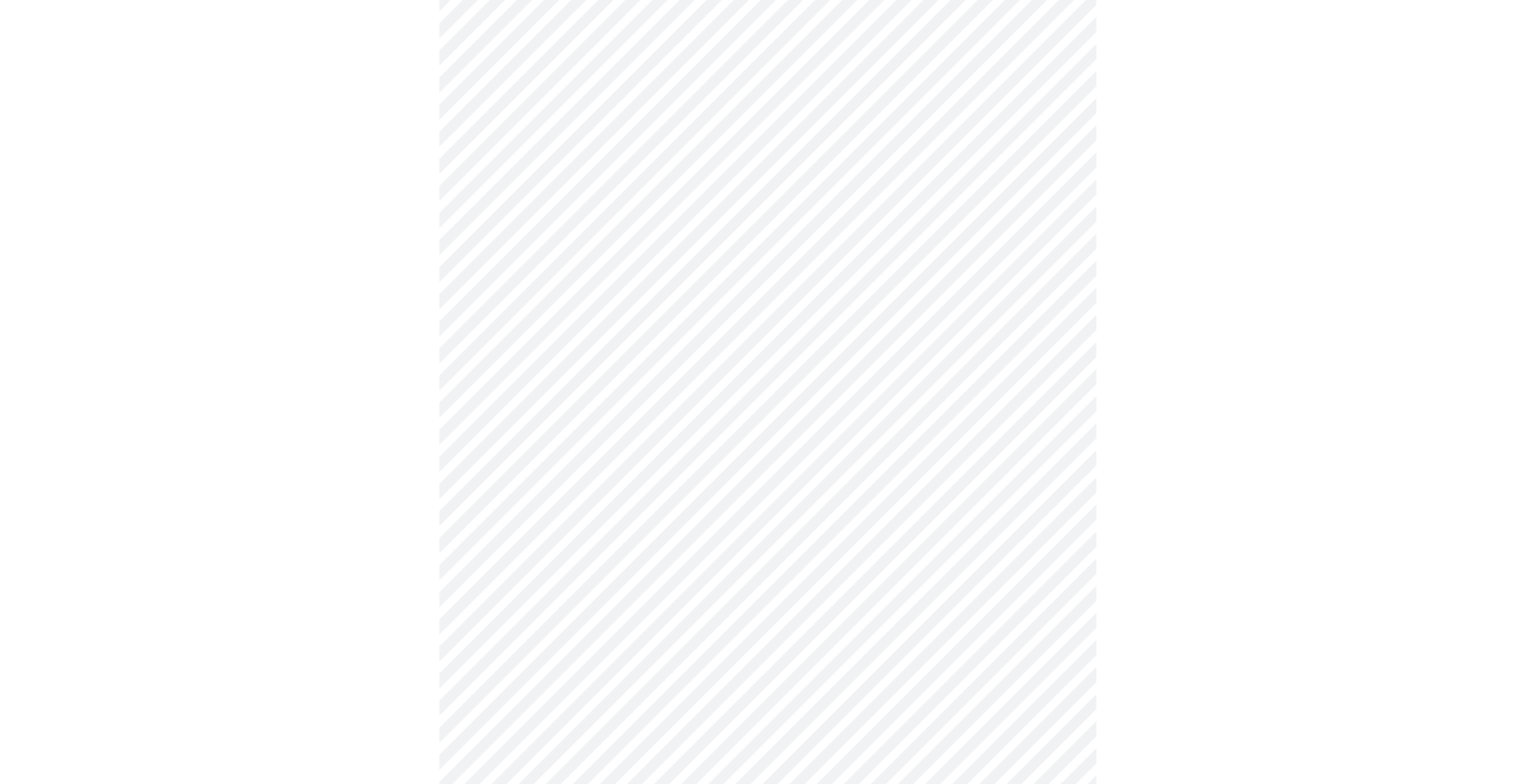
click at [745, 465] on body "MyMenopauseRx Appointments Messaging Labs Uploads Medications Community Refer a…" at bounding box center [767, 264] width 1521 height 2022
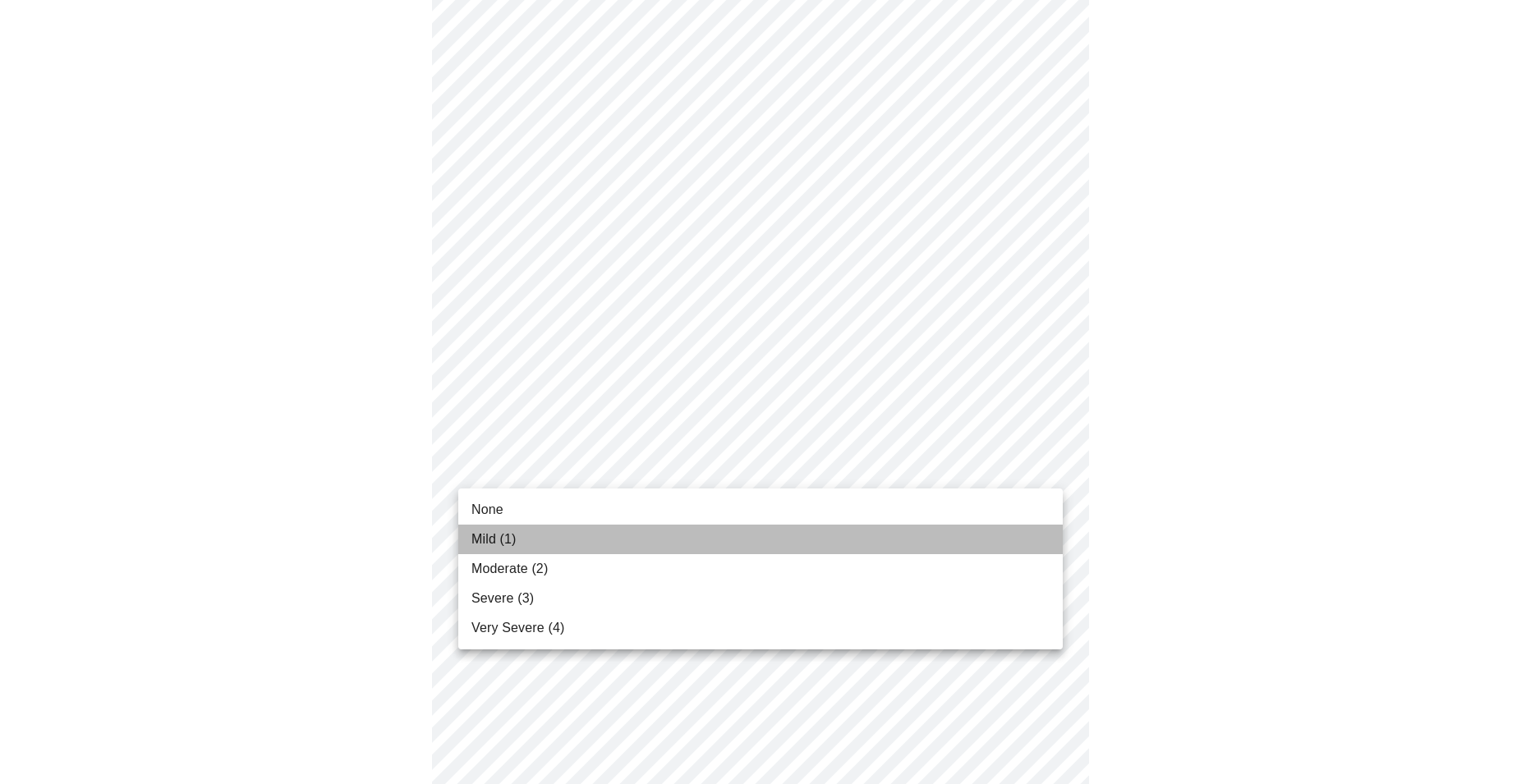
click at [723, 527] on li "Mild (1)" at bounding box center [760, 538] width 605 height 30
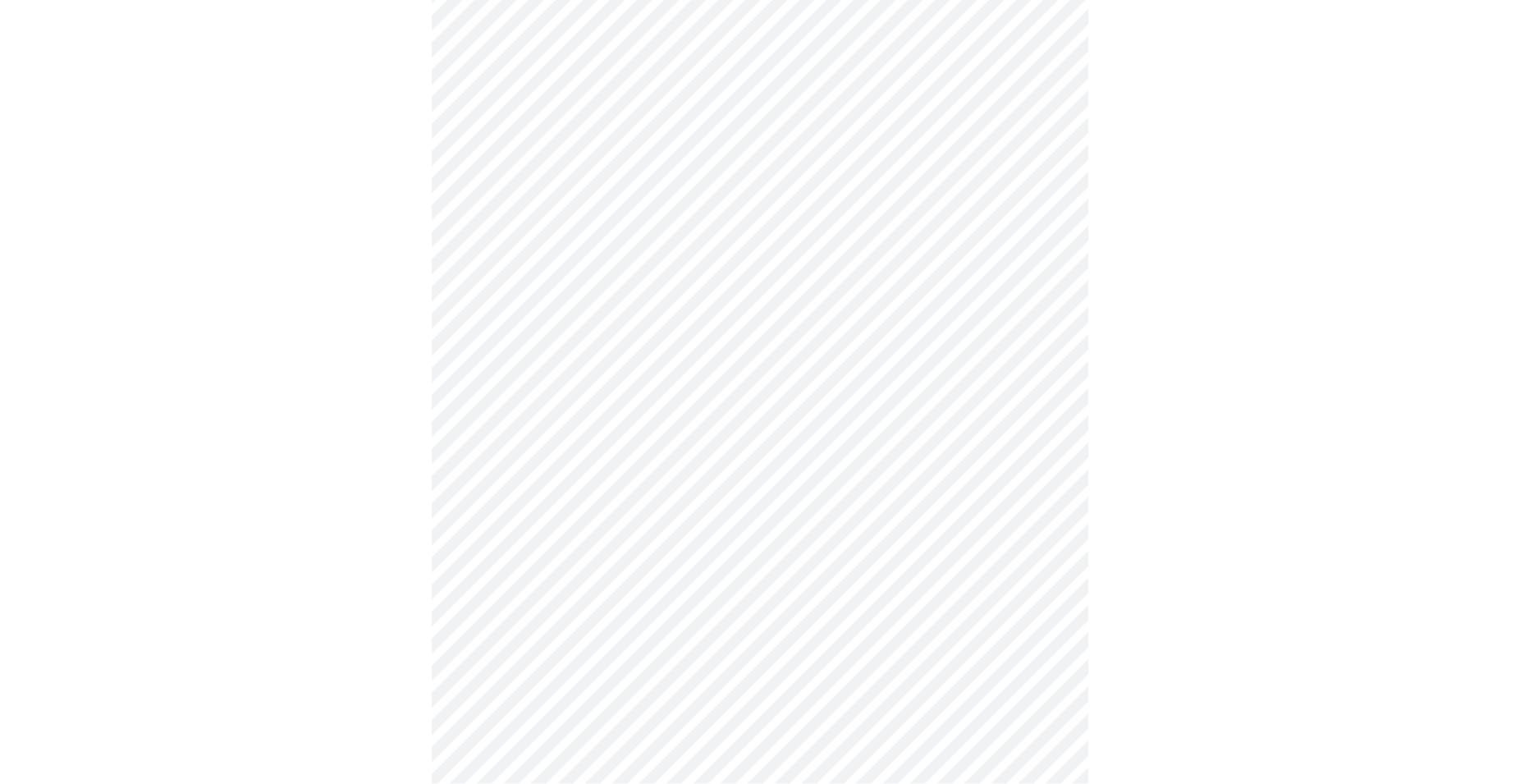
scroll to position [921, 0]
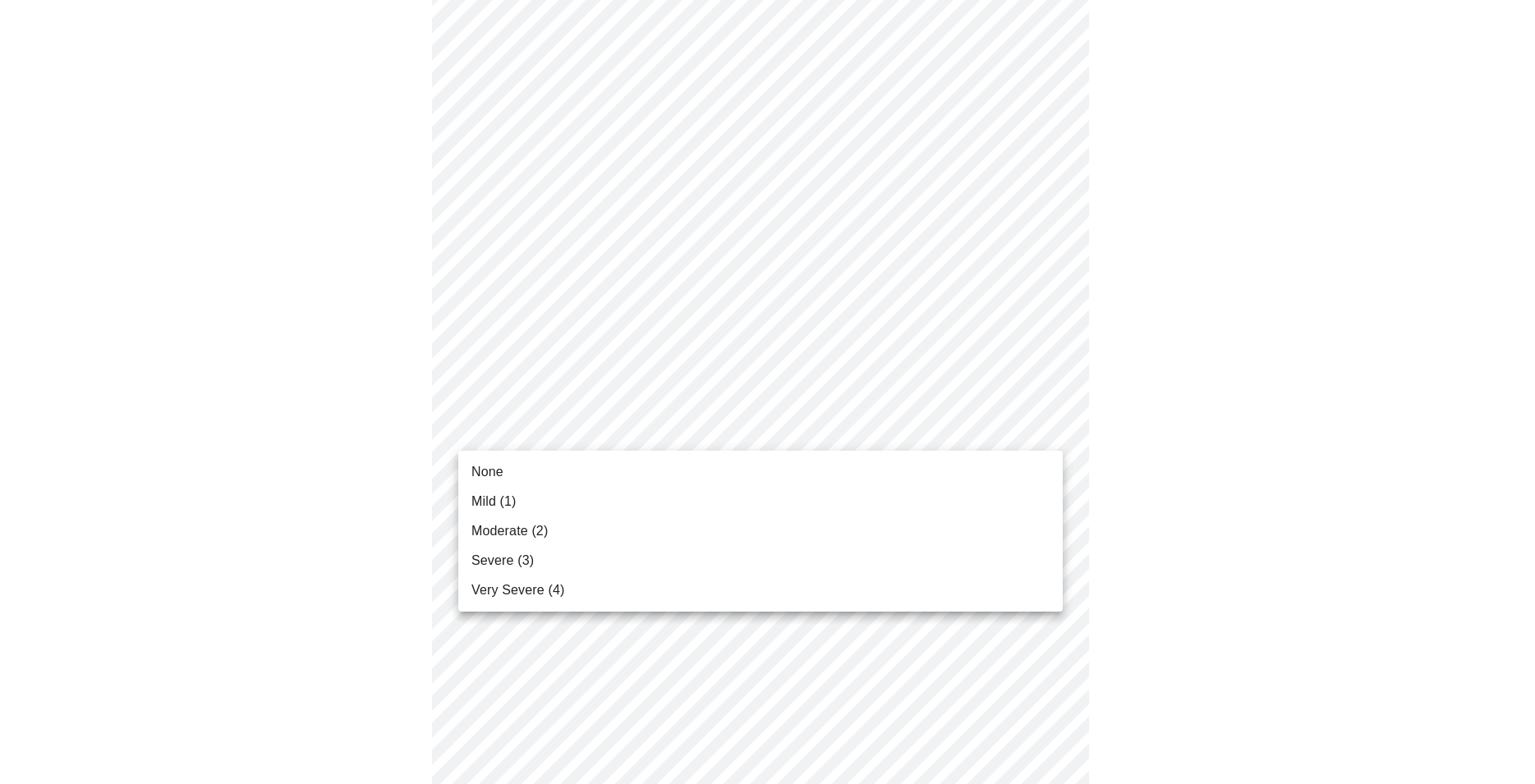
click at [797, 421] on body "MyMenopauseRx Appointments Messaging Labs Uploads Medications Community Refer a…" at bounding box center [767, 85] width 1521 height 1999
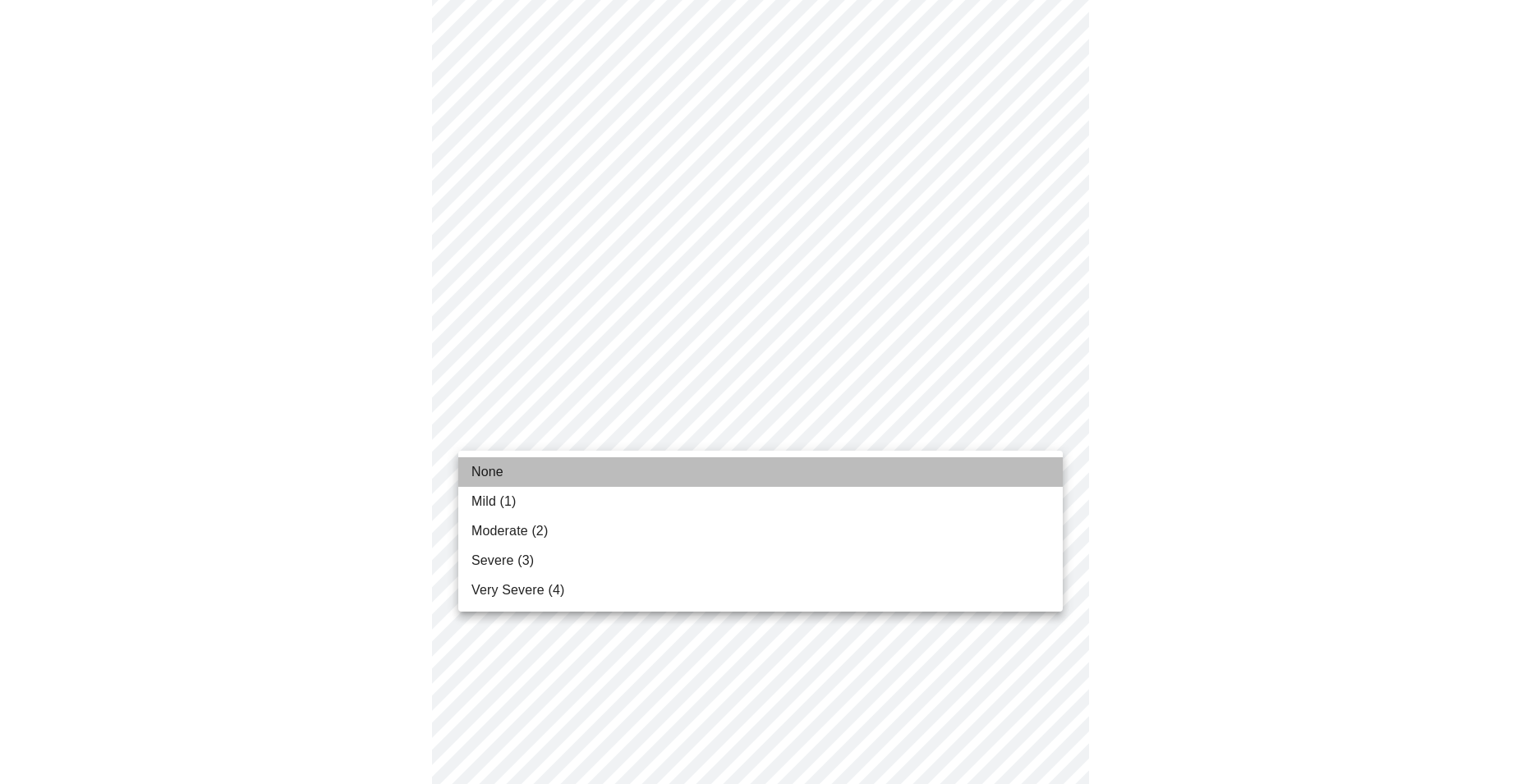
click at [748, 477] on li "None" at bounding box center [760, 472] width 605 height 30
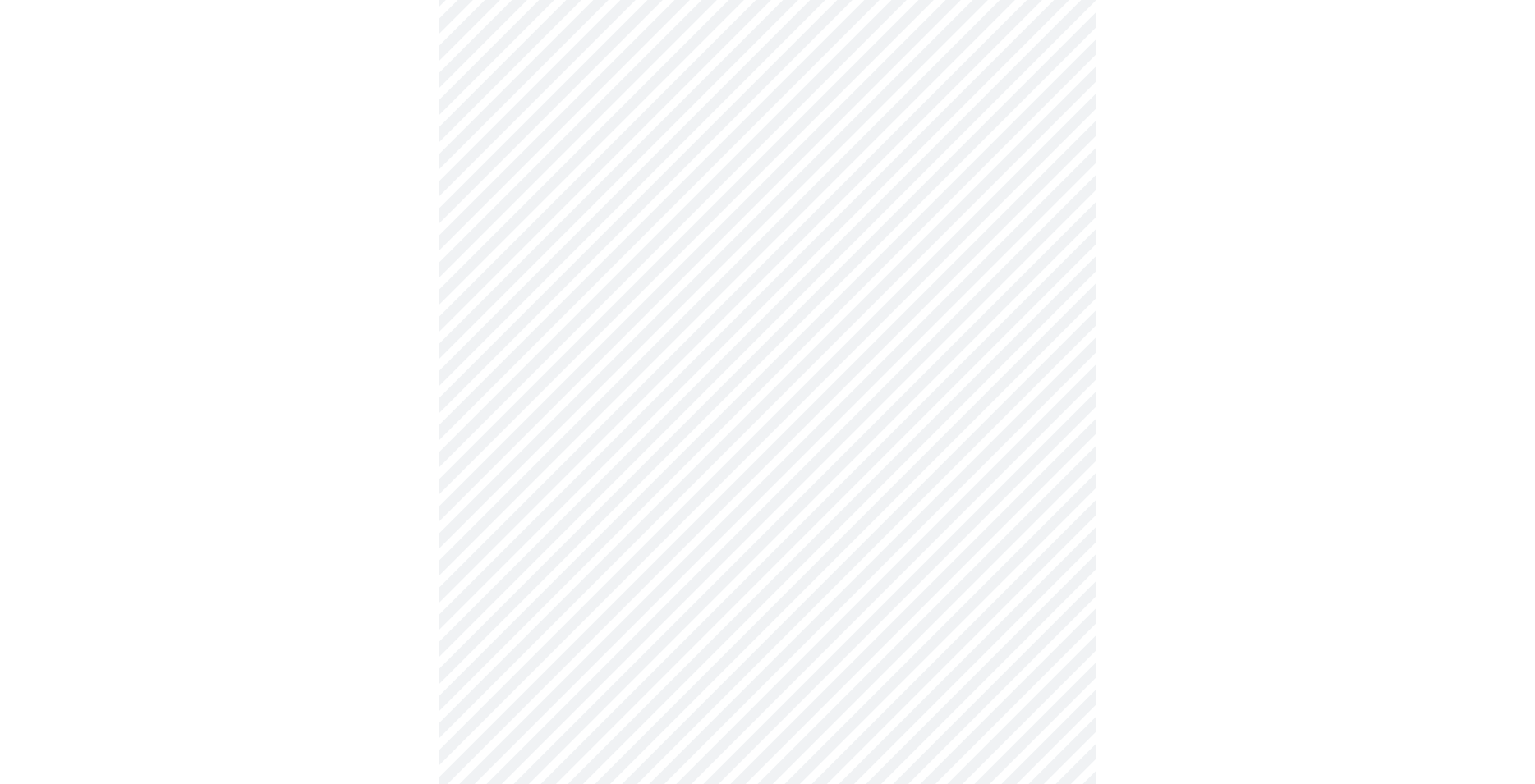
click at [731, 565] on body "MyMenopauseRx Appointments Messaging Labs Uploads Medications Community Refer a…" at bounding box center [767, 73] width 1521 height 1976
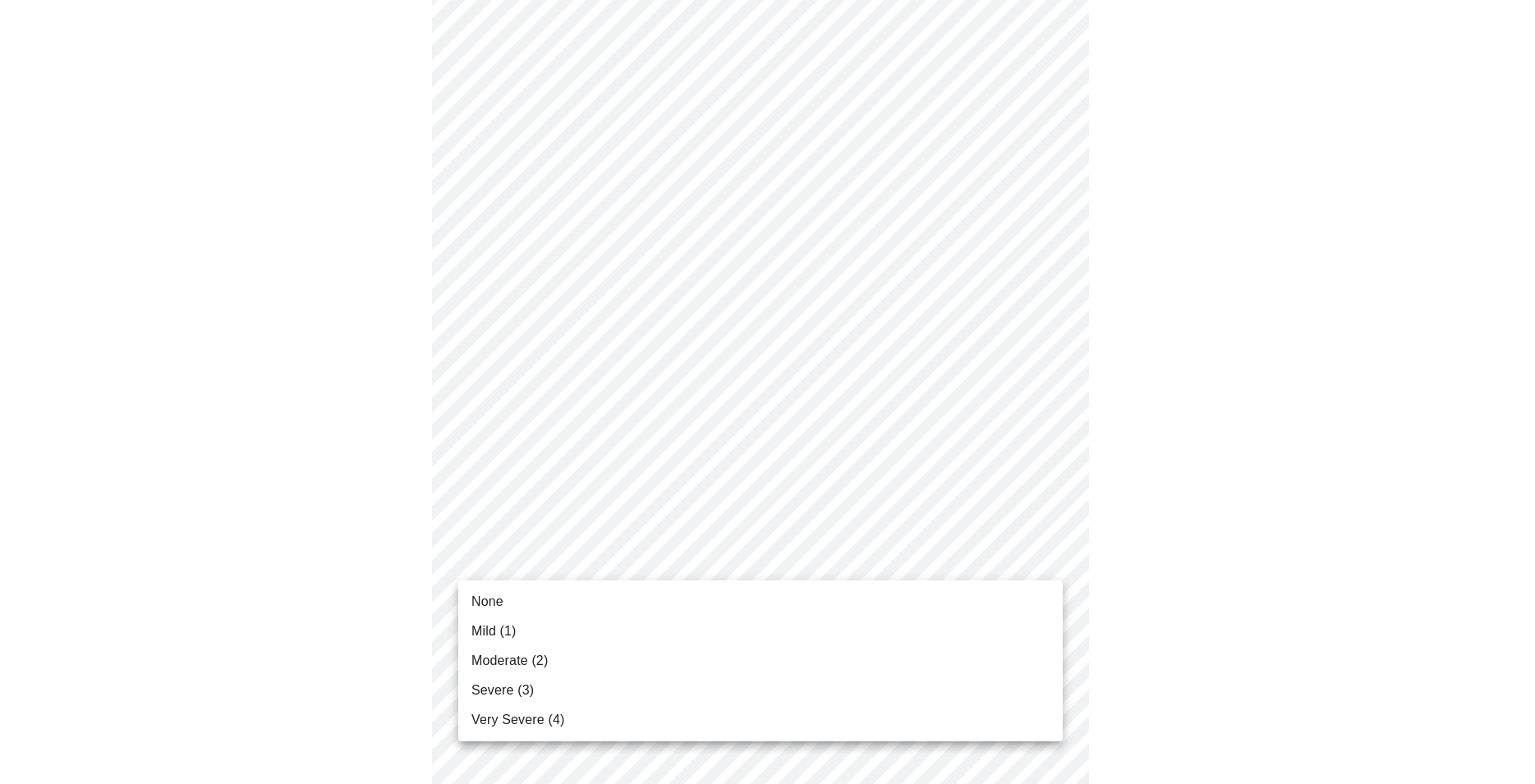
click at [693, 624] on li "Mild (1)" at bounding box center [760, 631] width 605 height 30
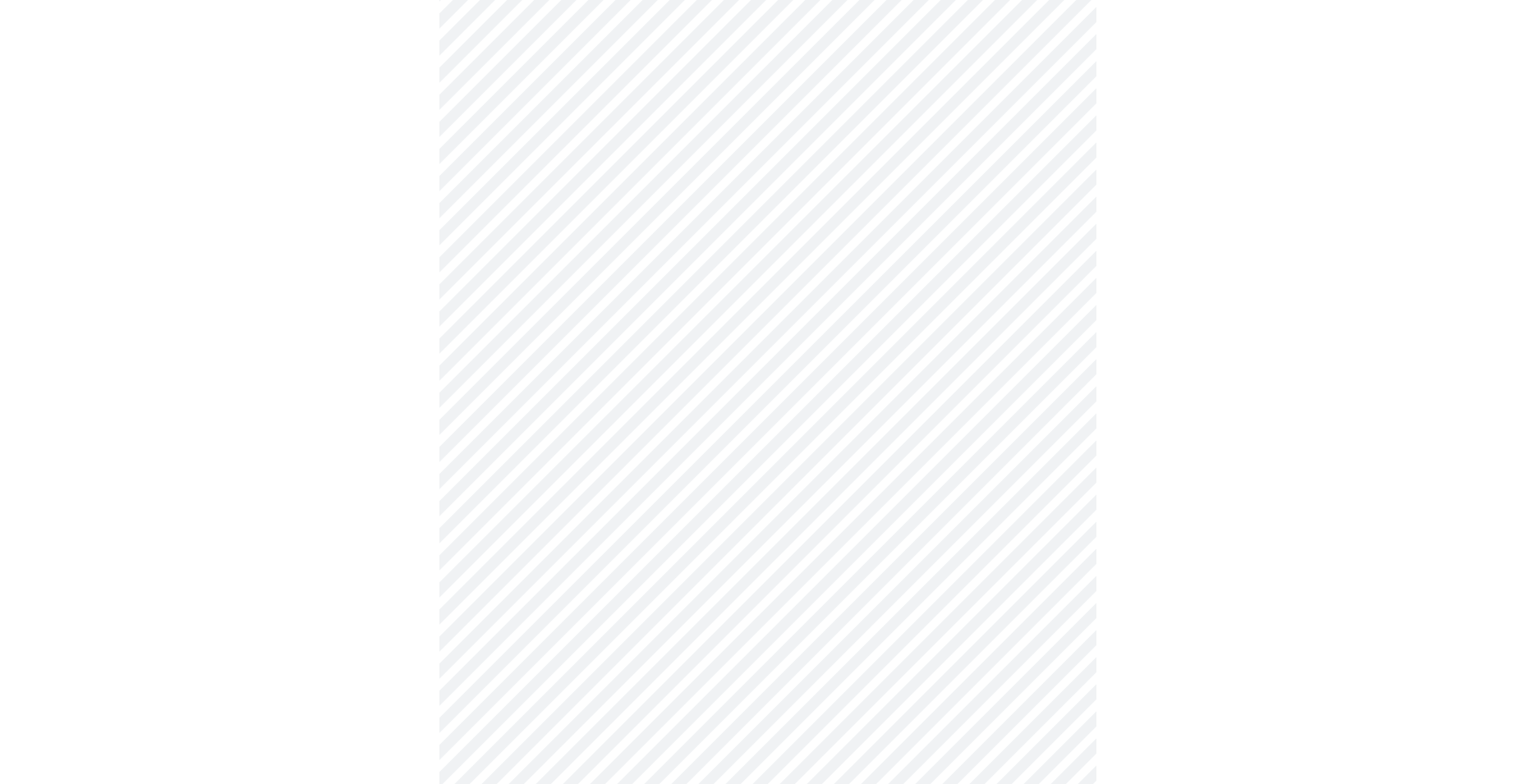
scroll to position [1170, 0]
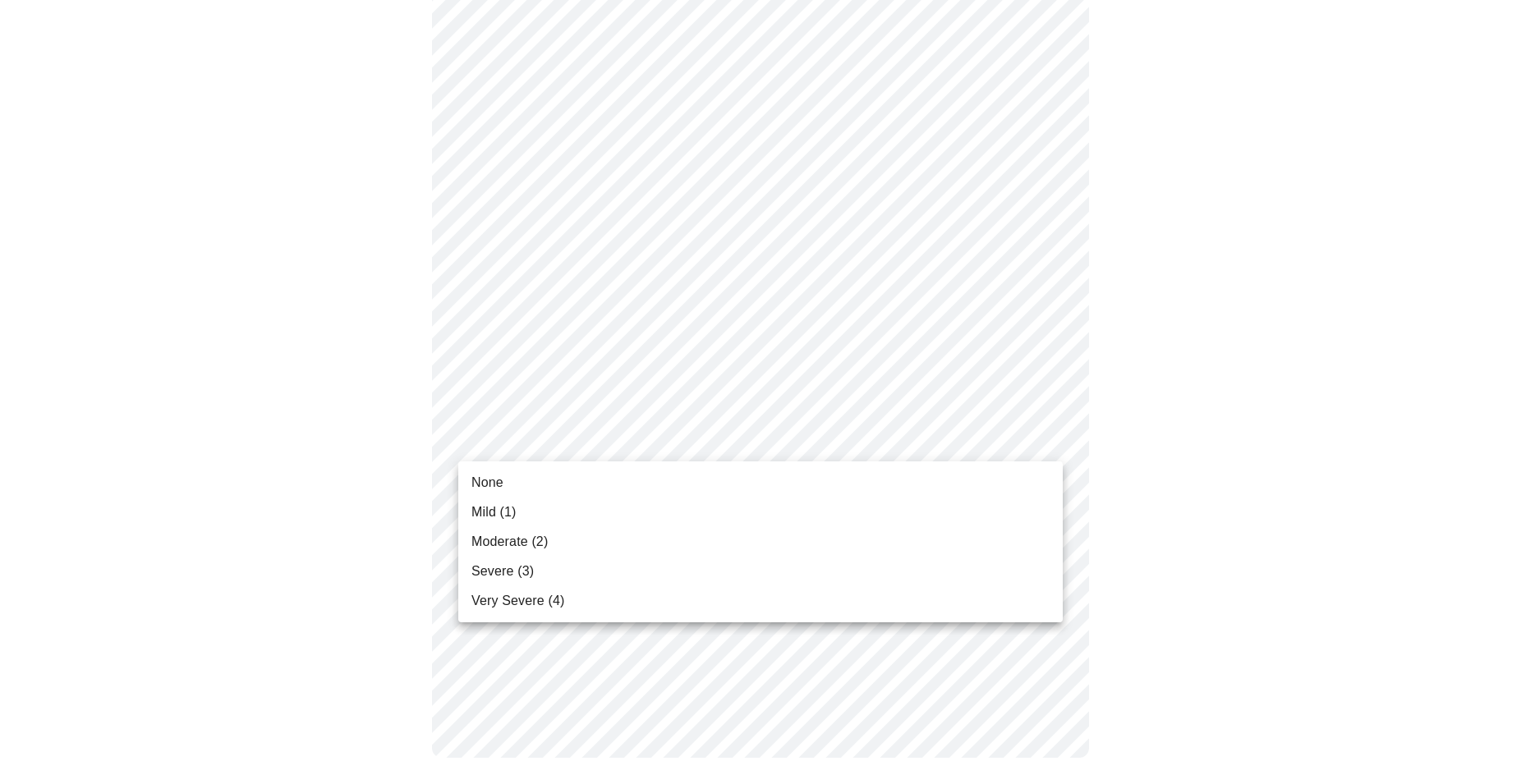
click at [677, 481] on li "None" at bounding box center [760, 482] width 605 height 30
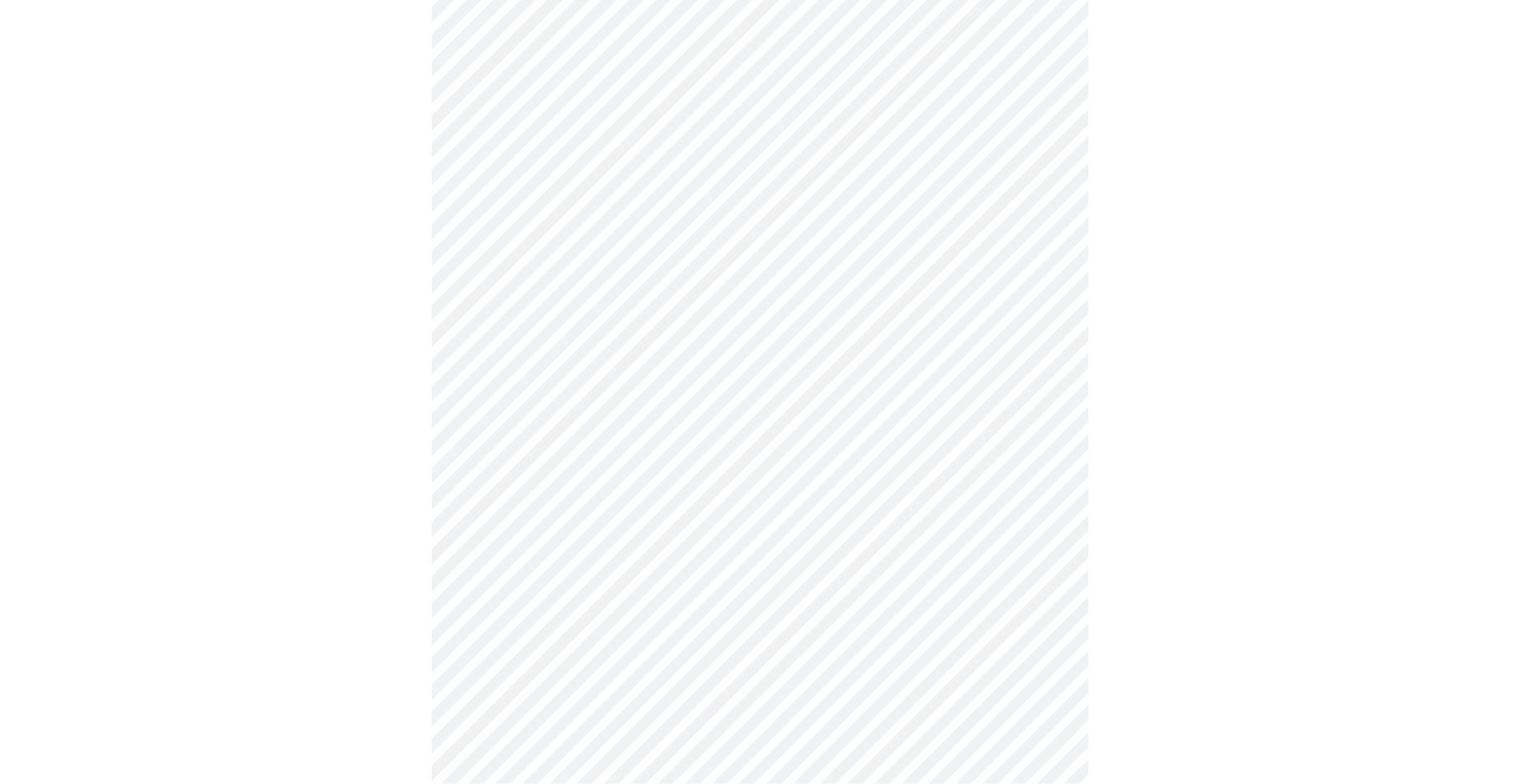
scroll to position [586, 0]
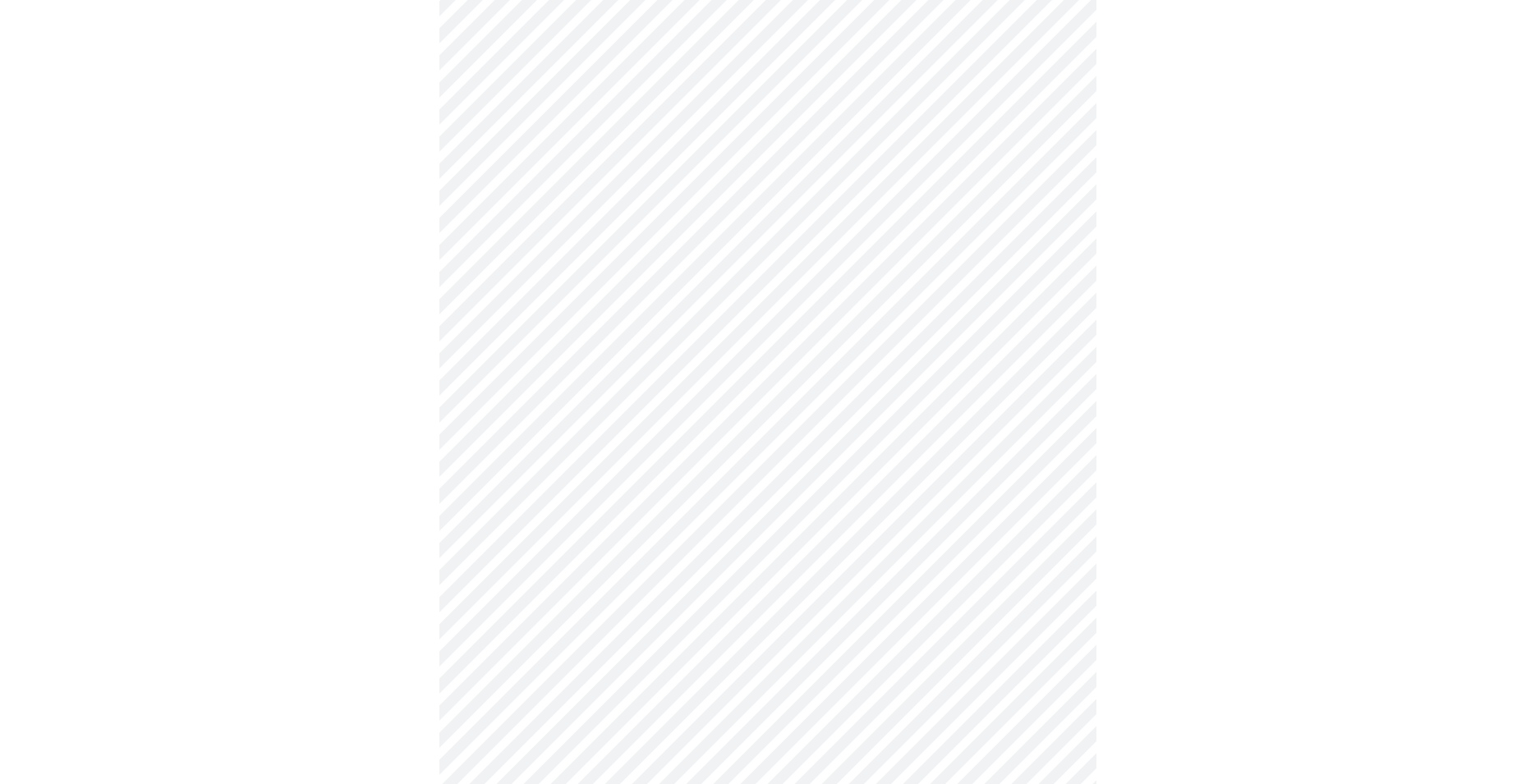
click at [777, 411] on body "MyMenopauseRx Appointments Messaging Labs Uploads Medications Community Refer a…" at bounding box center [767, 231] width 1521 height 1620
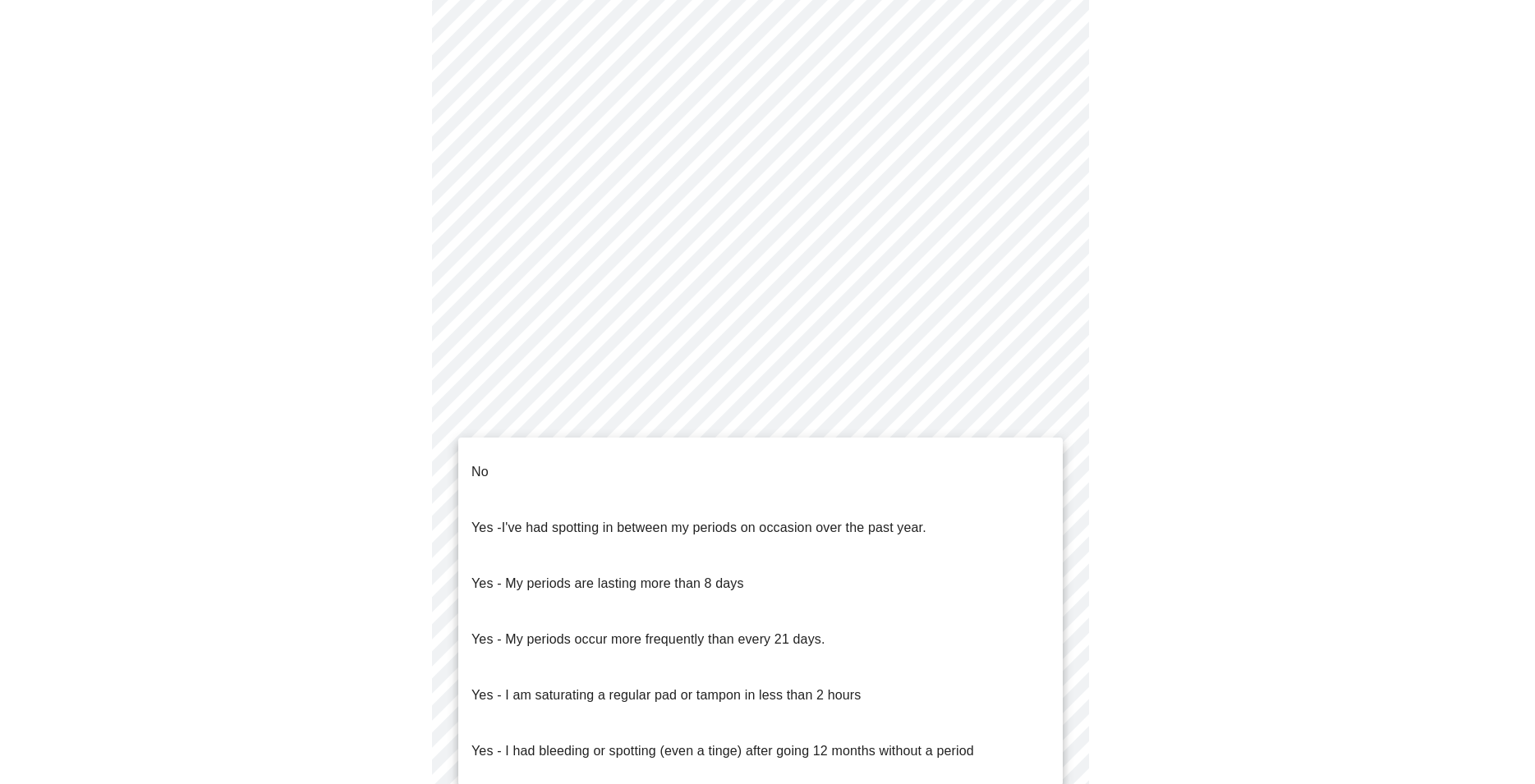
click at [737, 469] on li "No" at bounding box center [760, 472] width 605 height 56
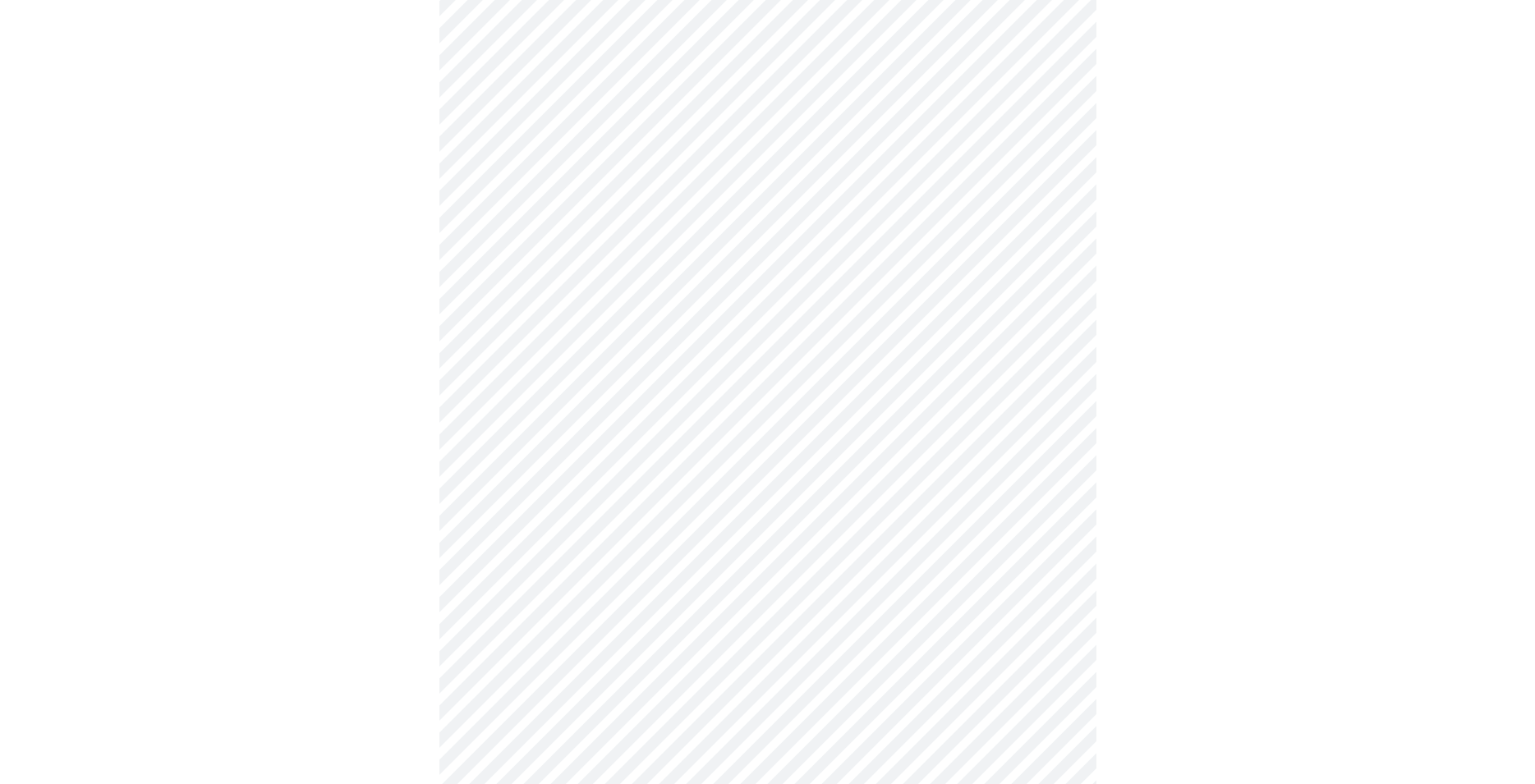
click at [803, 530] on body "MyMenopauseRx Appointments Messaging Labs Uploads Medications Community Refer a…" at bounding box center [767, 226] width 1521 height 1611
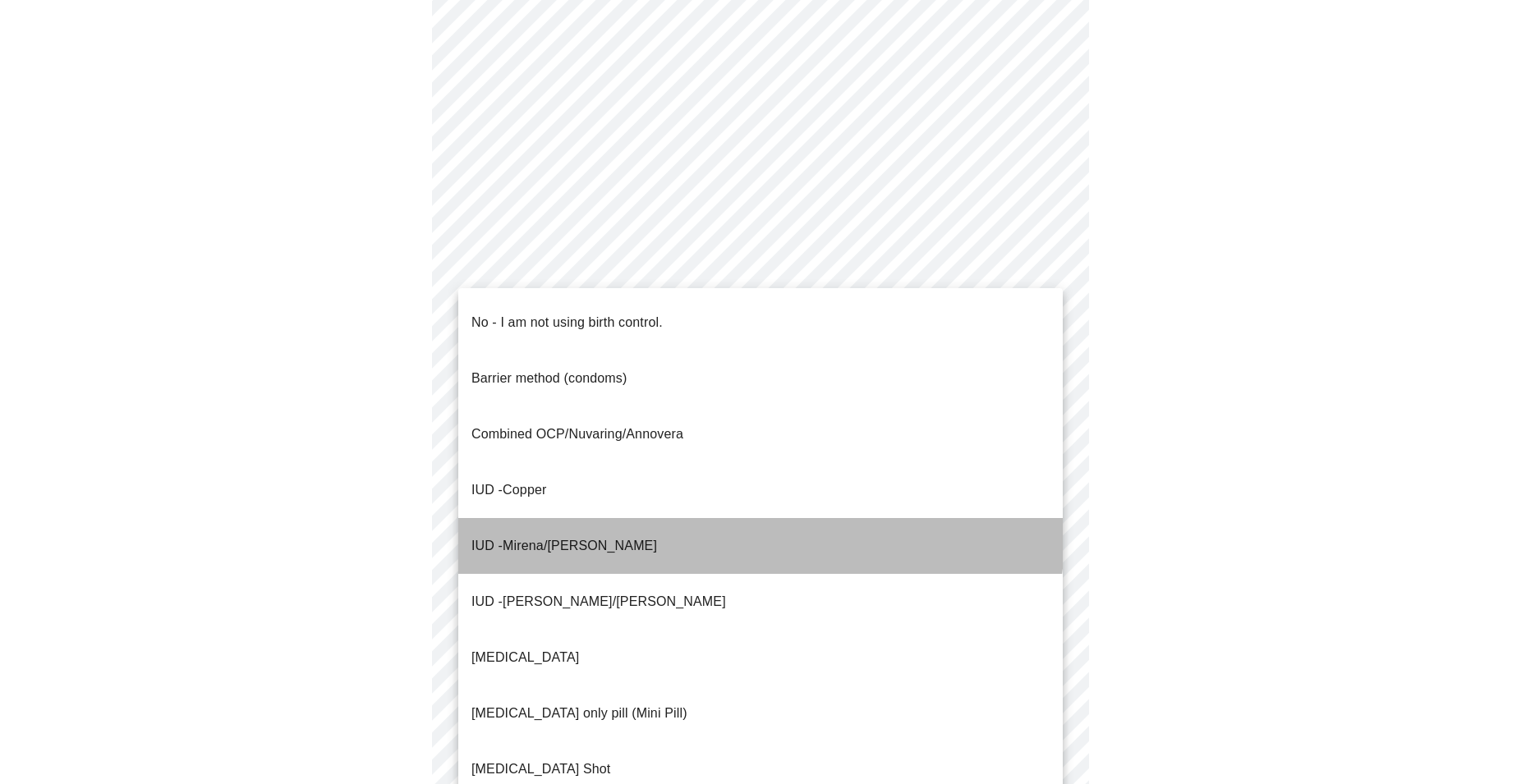
click at [747, 518] on li "IUD - Mirena/[PERSON_NAME]" at bounding box center [760, 546] width 605 height 56
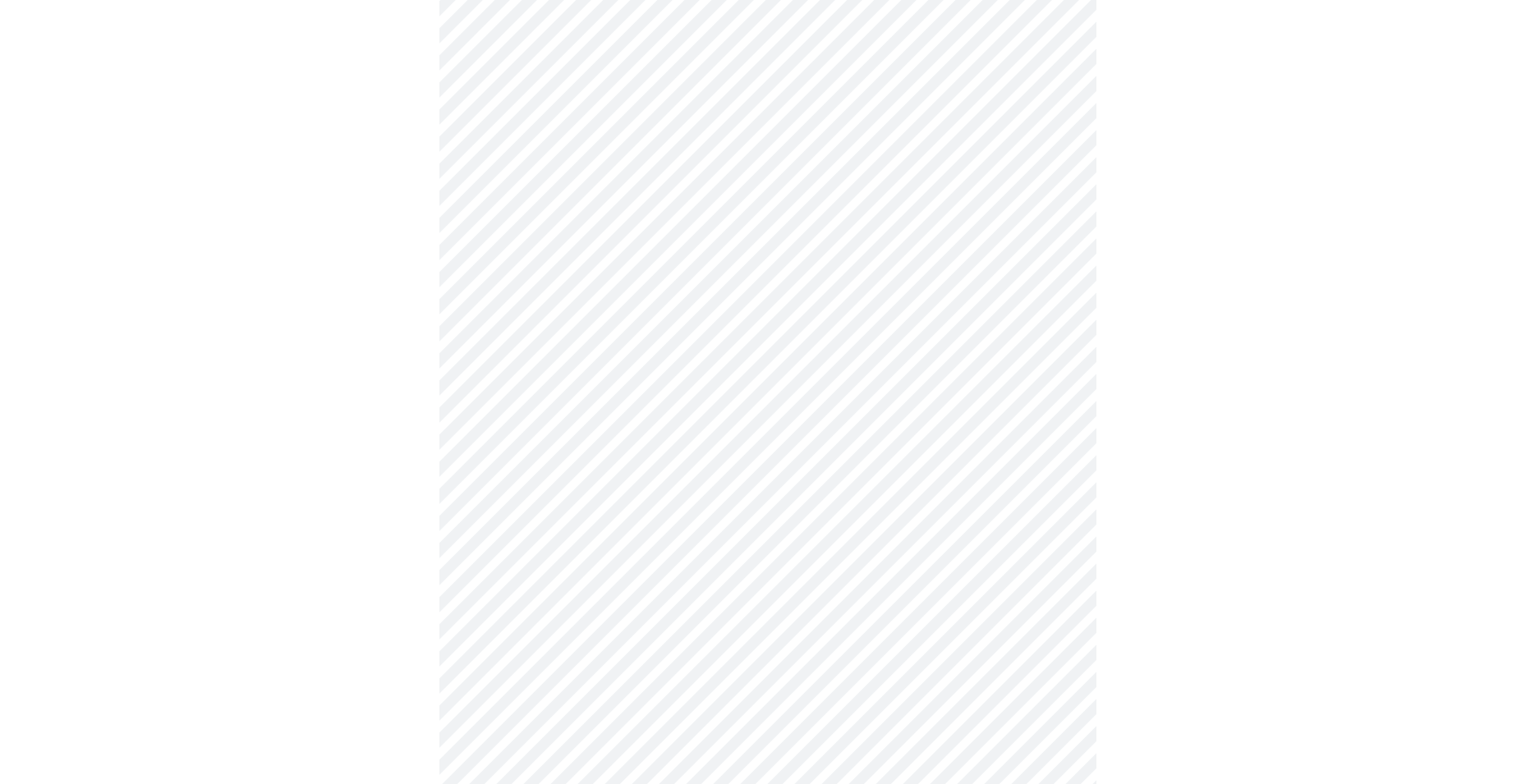
click at [791, 660] on body "MyMenopauseRx Appointments Messaging Labs Uploads Medications Community Refer a…" at bounding box center [767, 221] width 1521 height 1601
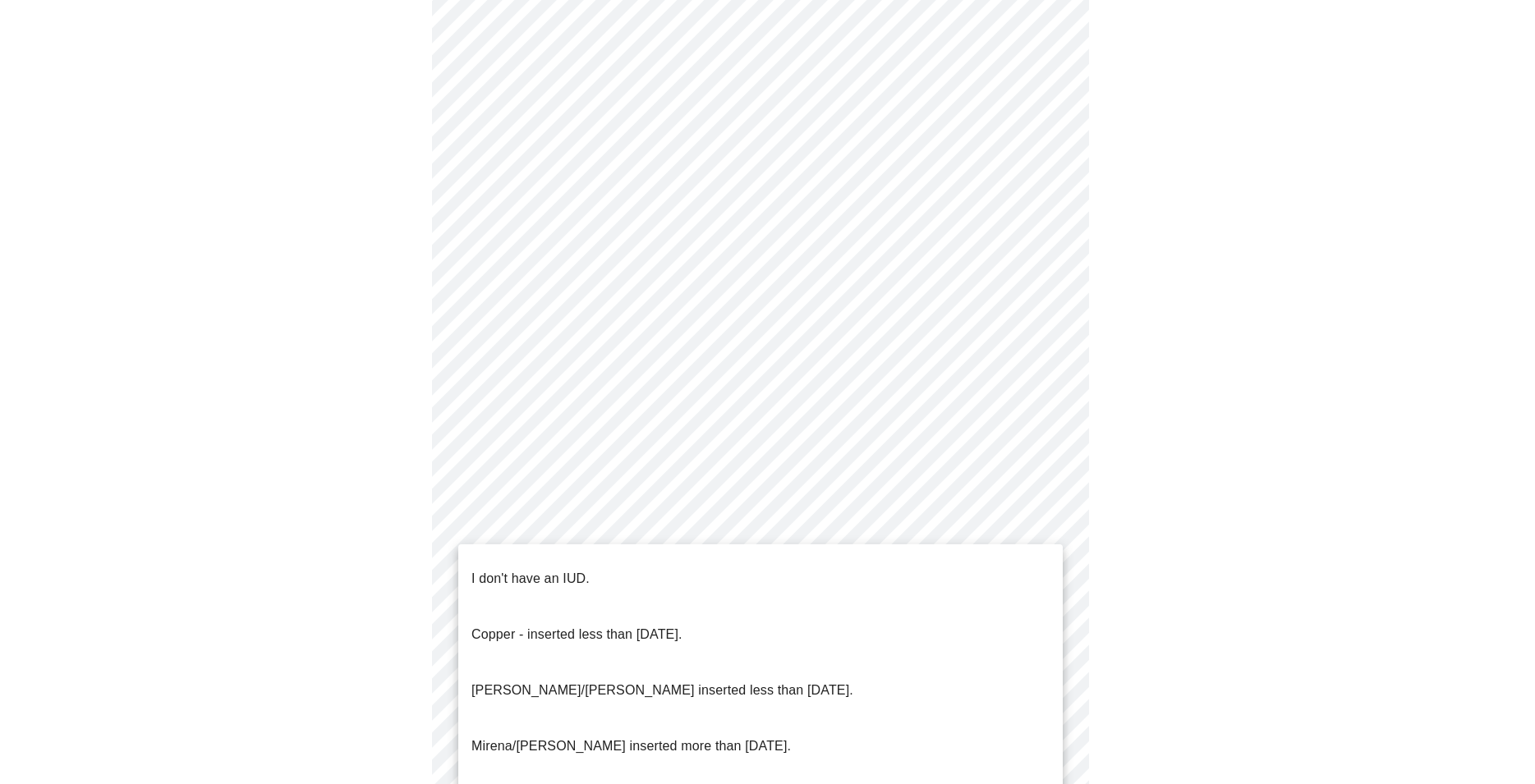
click at [796, 718] on li "Mirena/[PERSON_NAME] inserted more than [DATE]." at bounding box center [760, 746] width 605 height 56
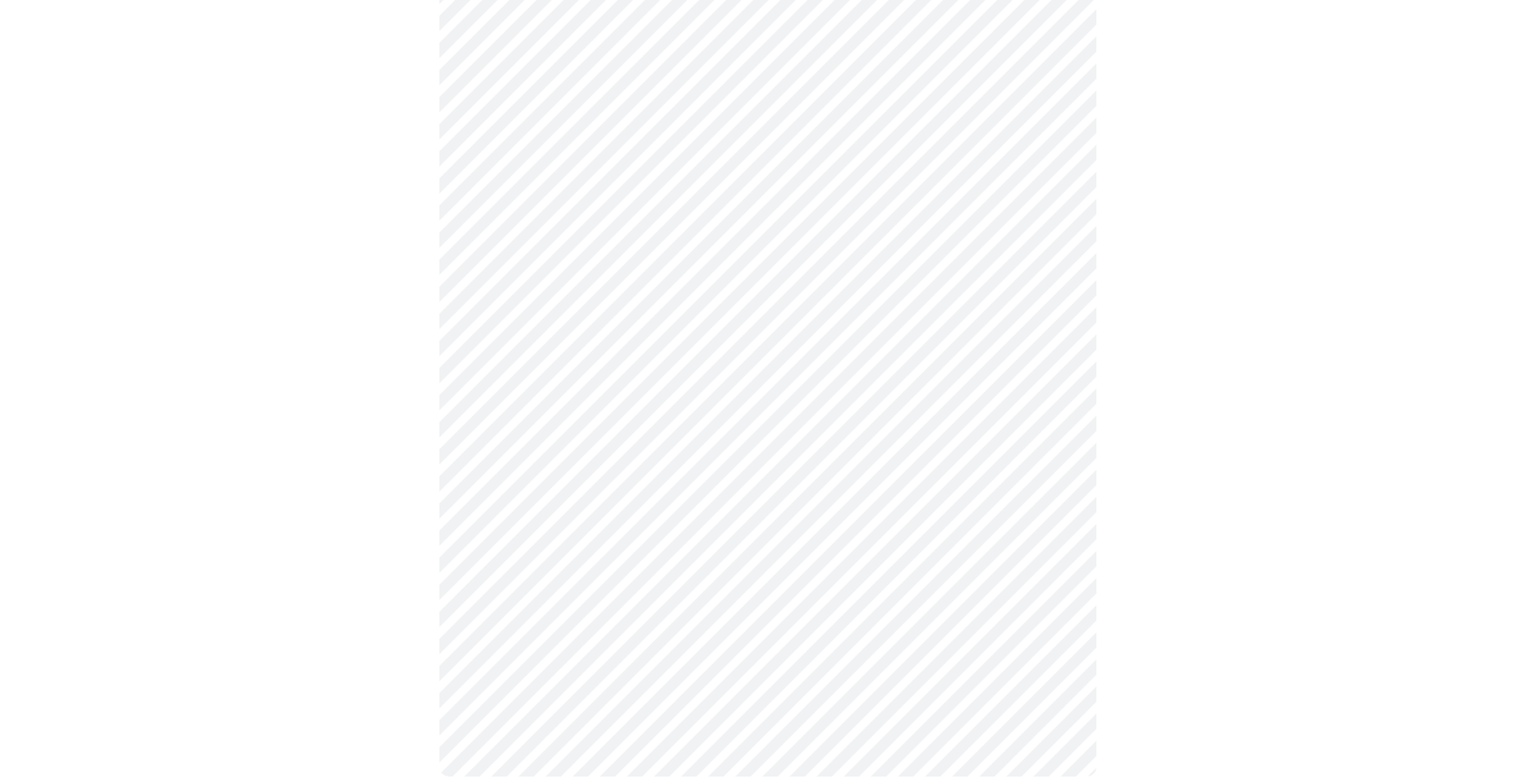
scroll to position [807, 0]
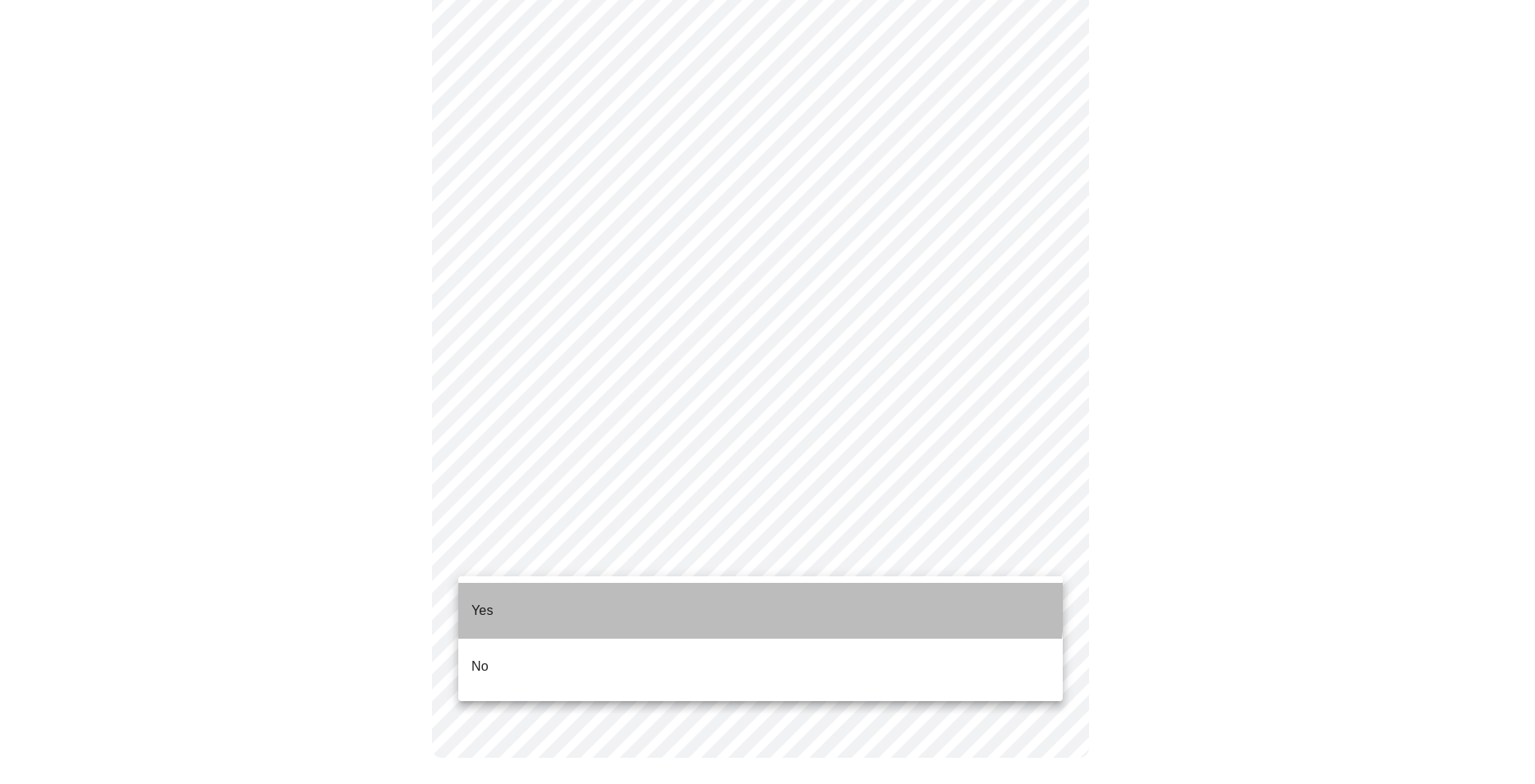
click at [683, 595] on li "Yes" at bounding box center [760, 611] width 605 height 56
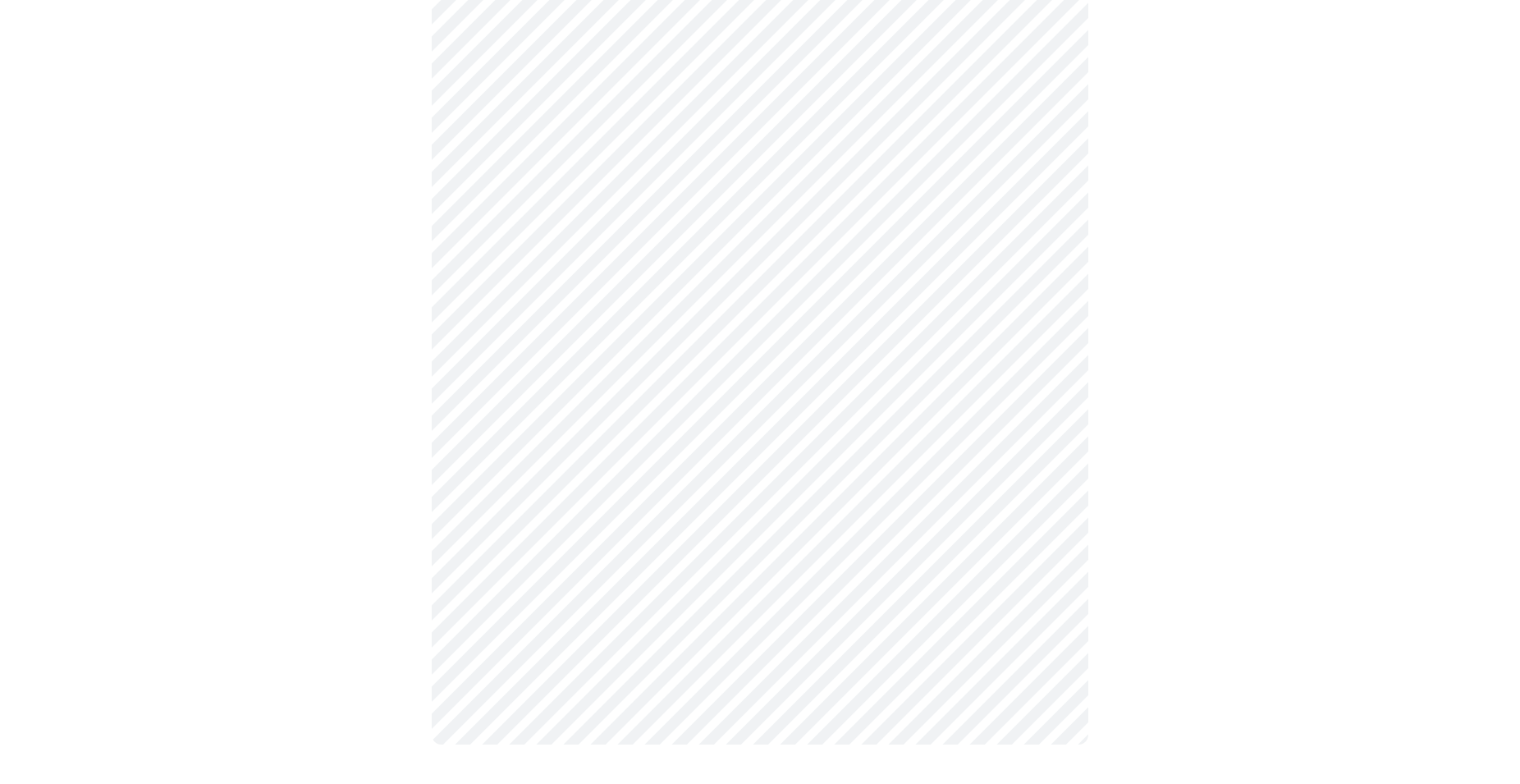
scroll to position [0, 0]
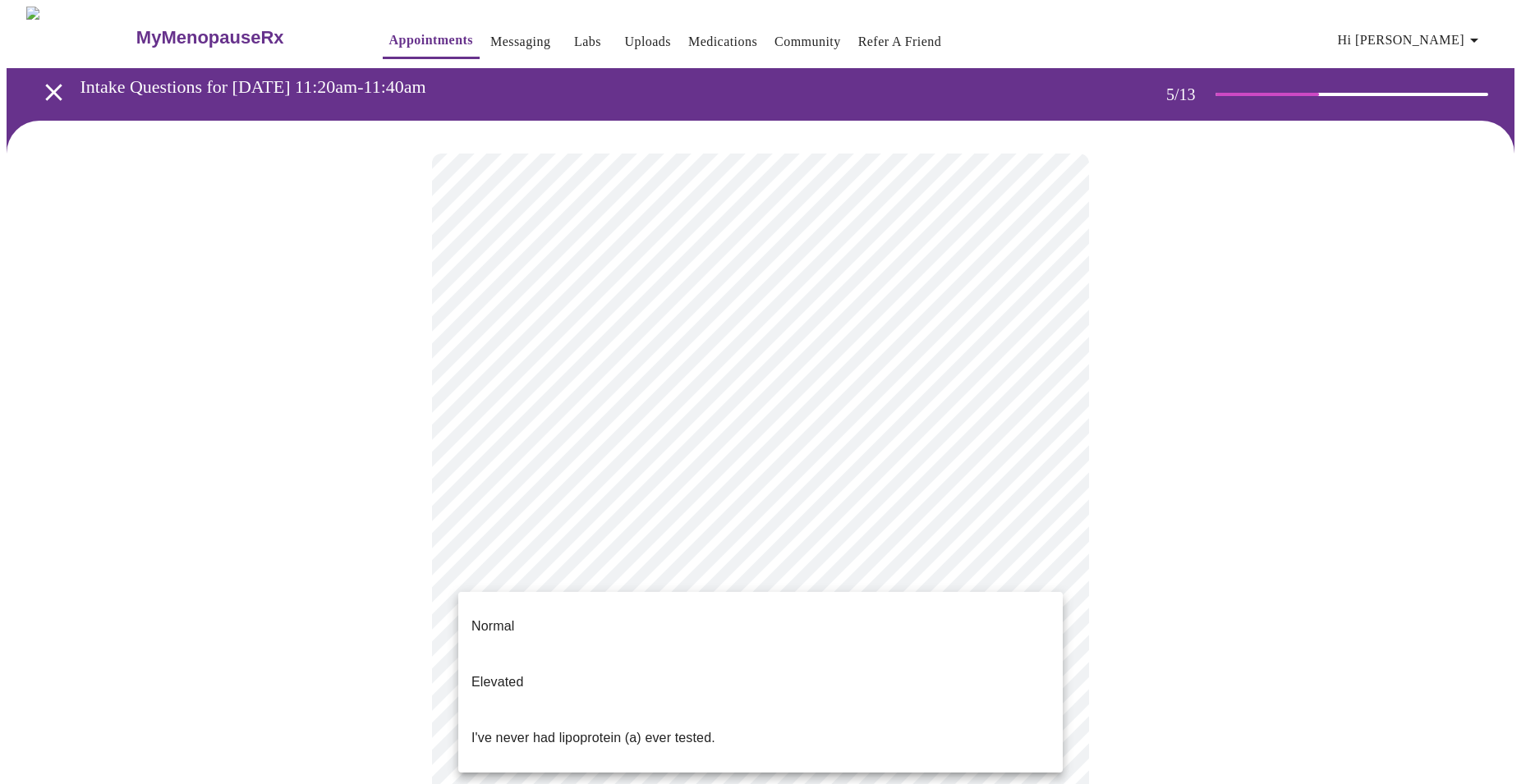
click at [655, 571] on body "MyMenopauseRx Appointments Messaging Labs Uploads Medications Community Refer a…" at bounding box center [767, 613] width 1521 height 1213
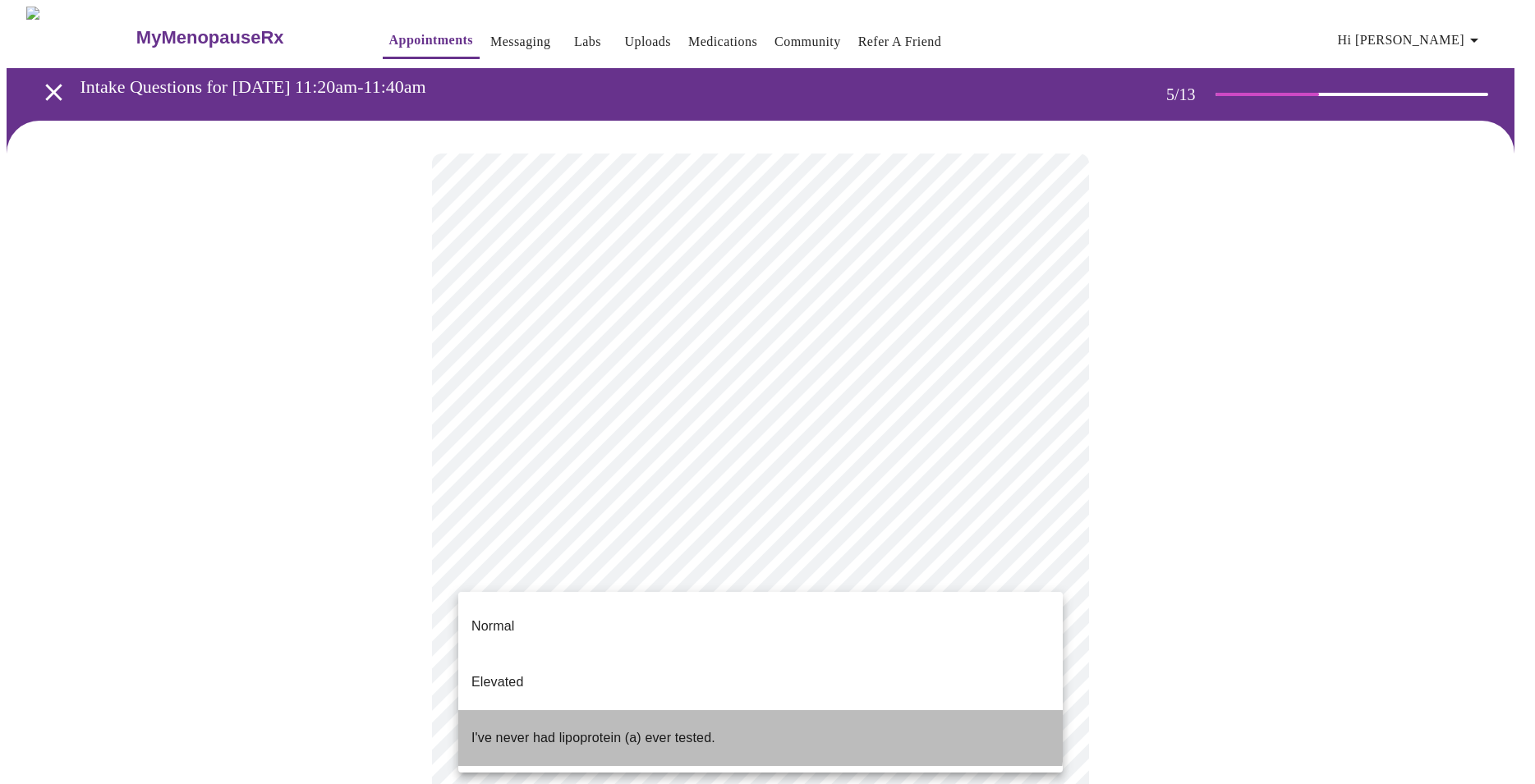
click at [657, 728] on p "I've never had lipoprotein (a) ever tested." at bounding box center [593, 738] width 244 height 19
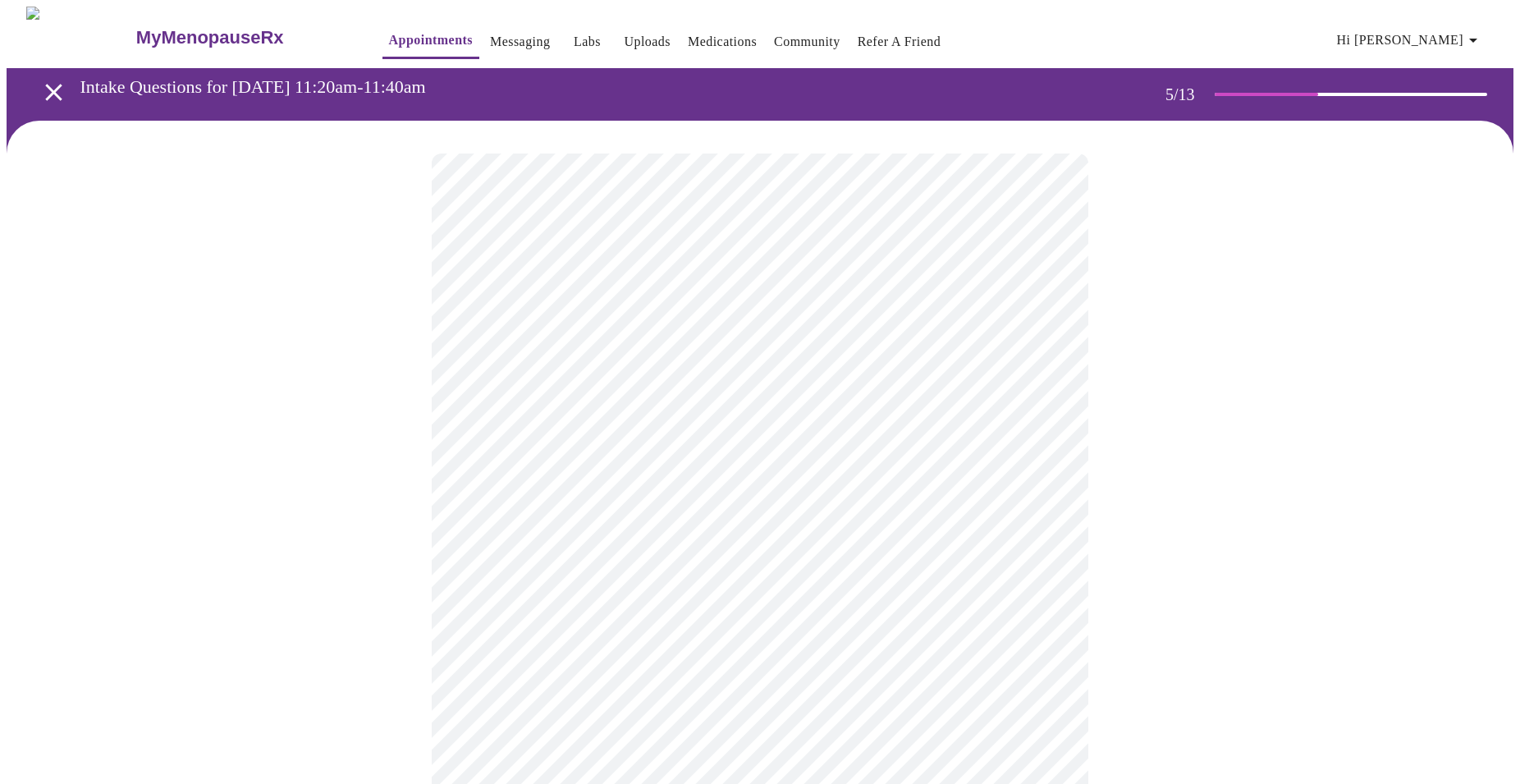
click at [1112, 570] on div at bounding box center [760, 665] width 1507 height 1089
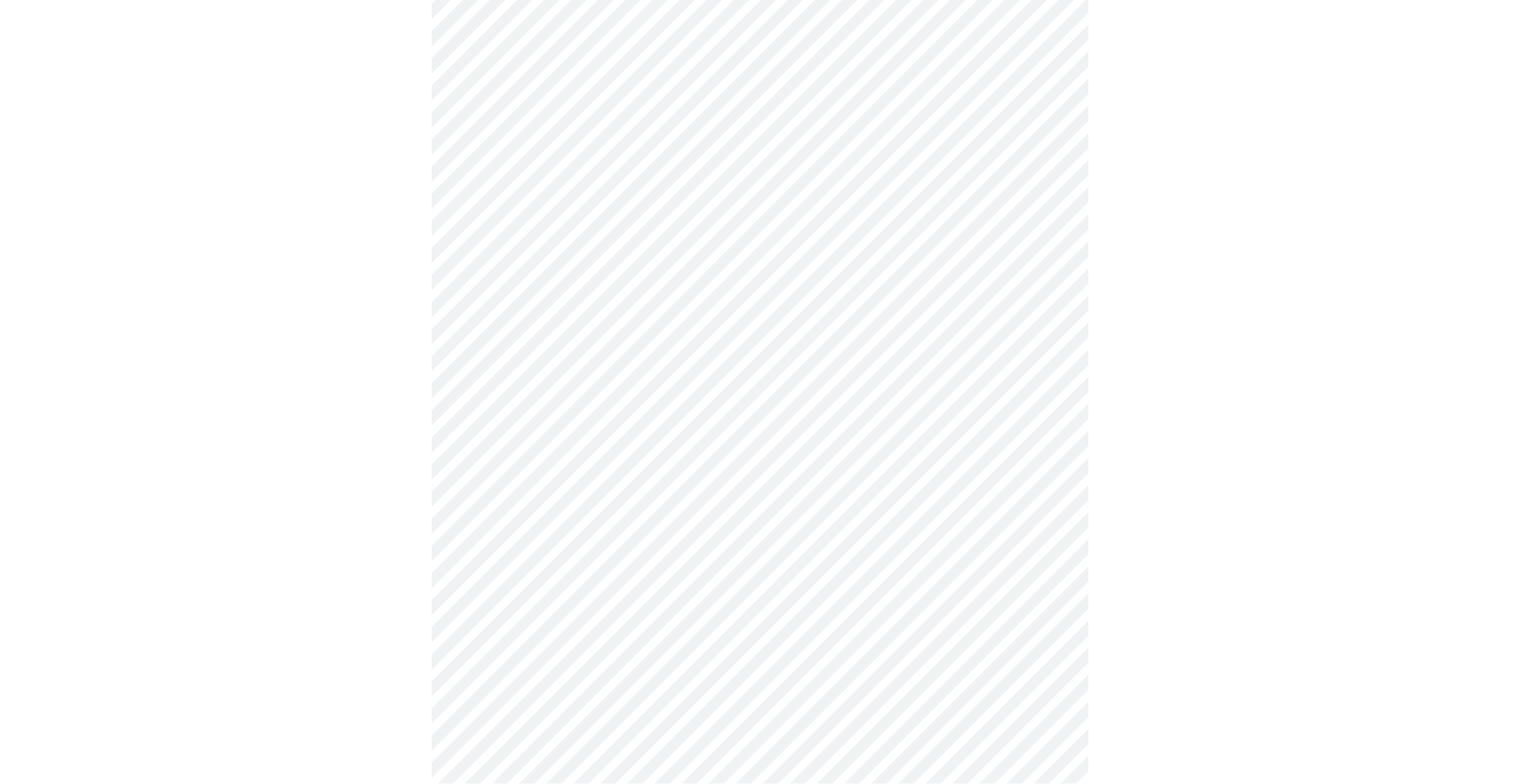
scroll to position [4186, 0]
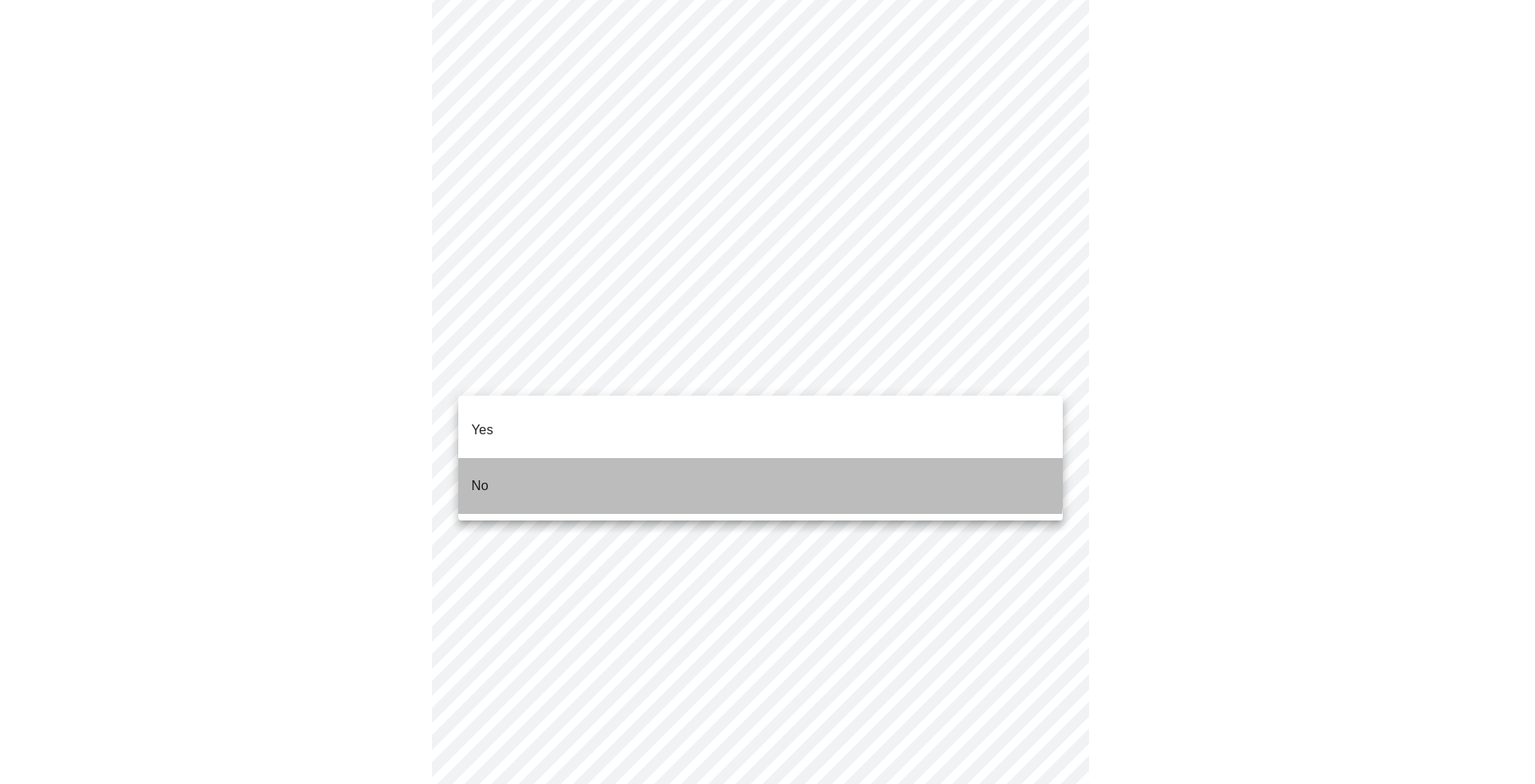
click at [690, 459] on li "No" at bounding box center [760, 486] width 605 height 56
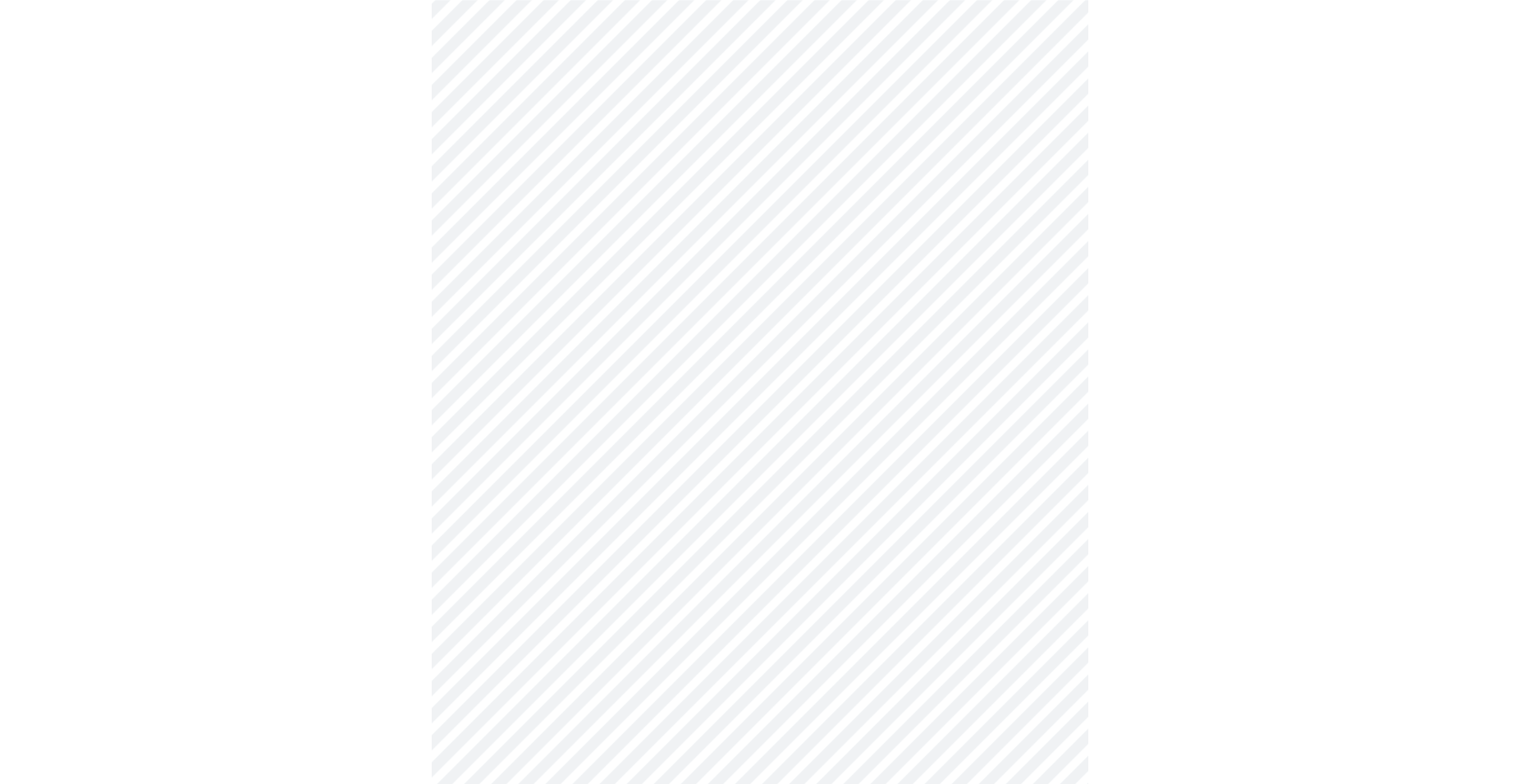
scroll to position [1337, 0]
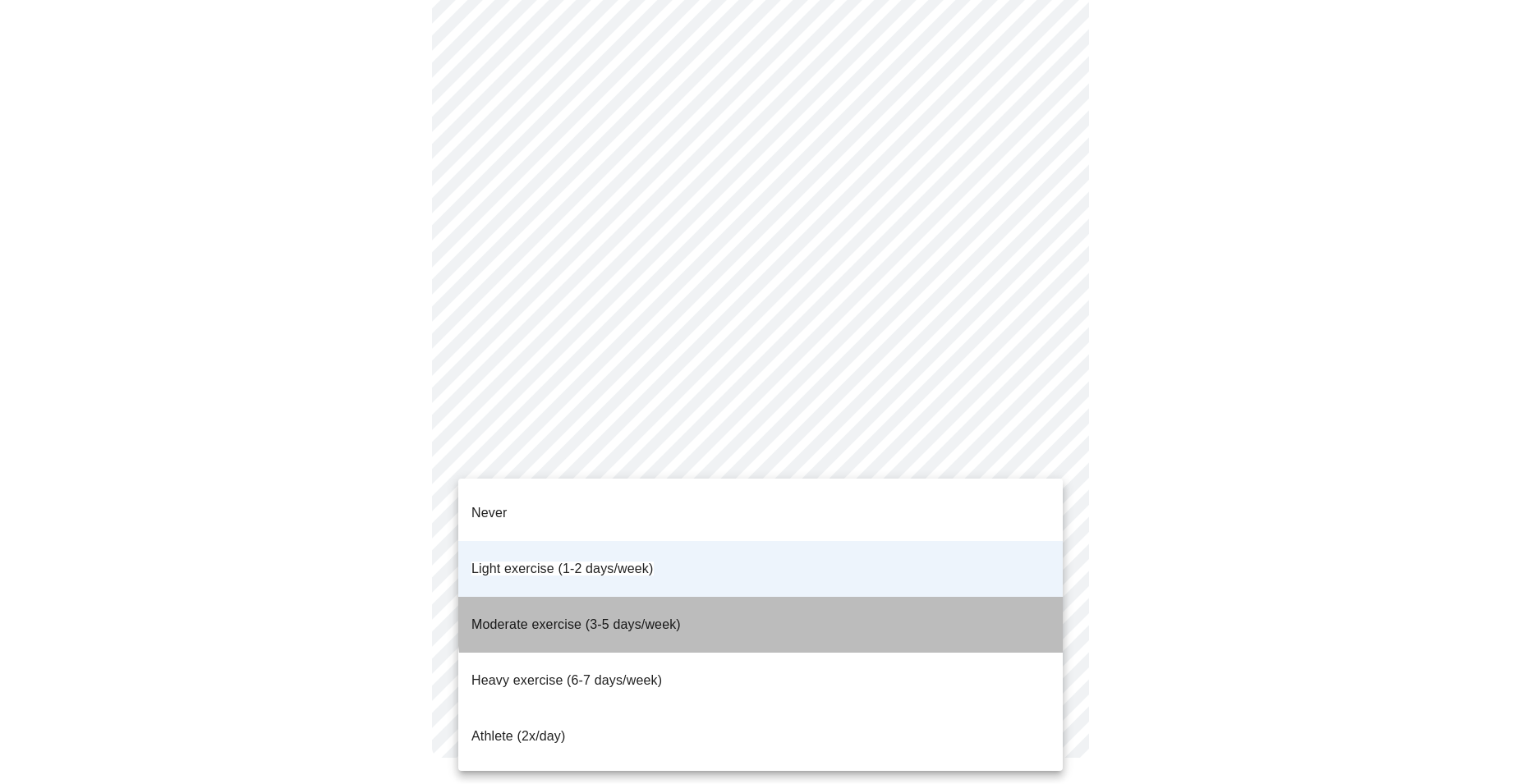
click at [902, 596] on li "Moderate exercise (3-5 days/week)" at bounding box center [760, 624] width 605 height 56
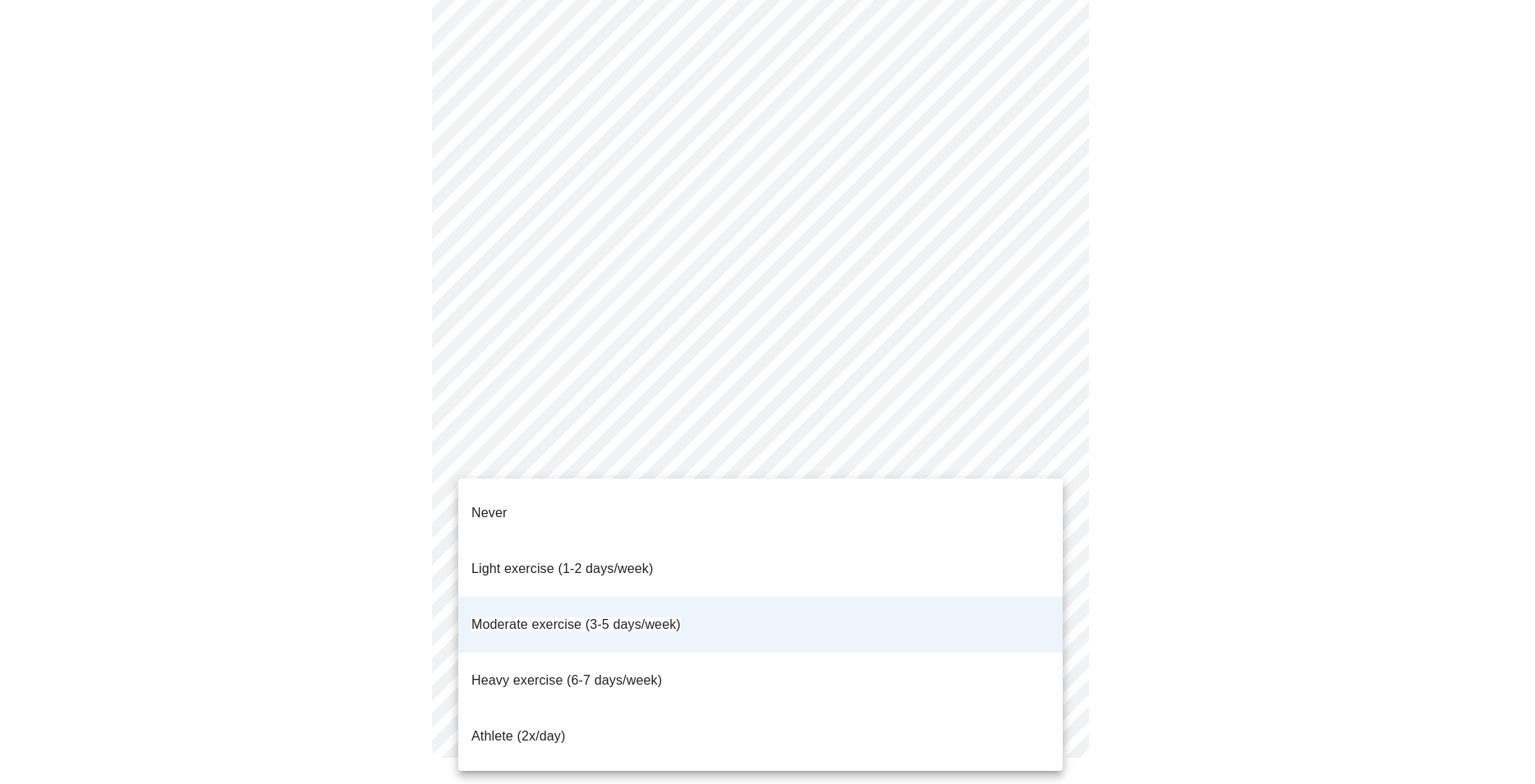
click at [933, 540] on li "Light exercise (1-2 days/week)" at bounding box center [760, 568] width 605 height 56
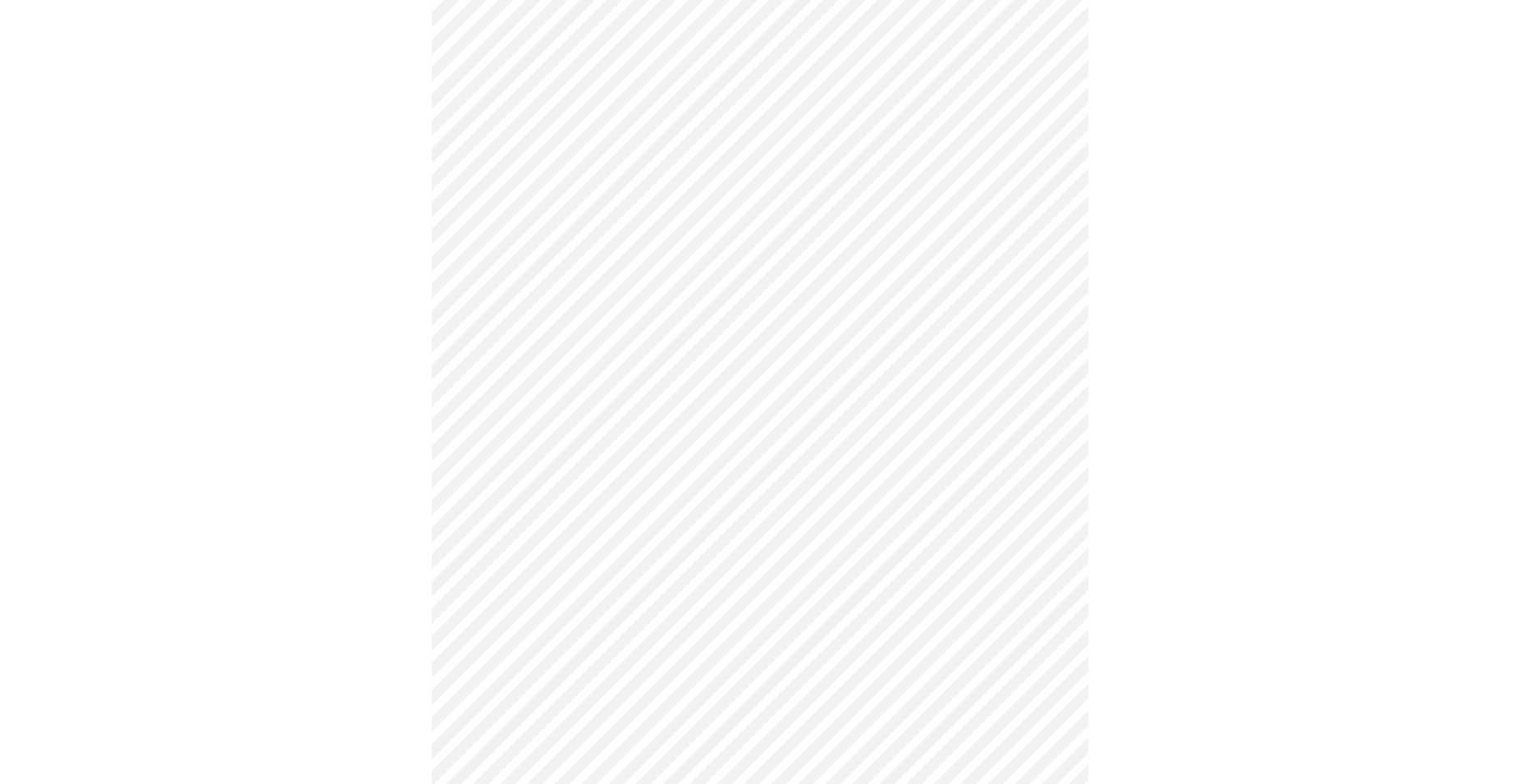
scroll to position [725, 0]
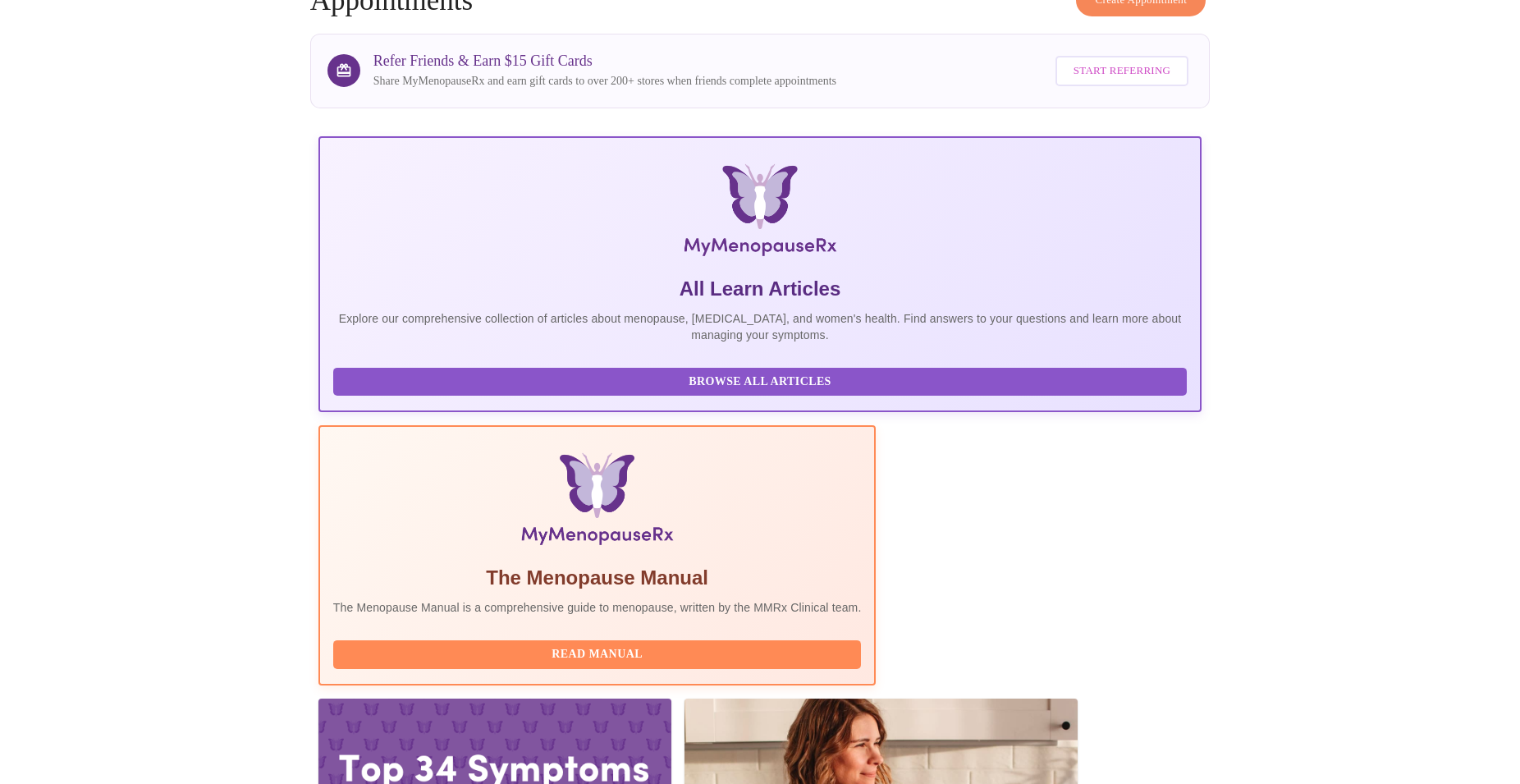
scroll to position [251, 0]
